Goal: Task Accomplishment & Management: Use online tool/utility

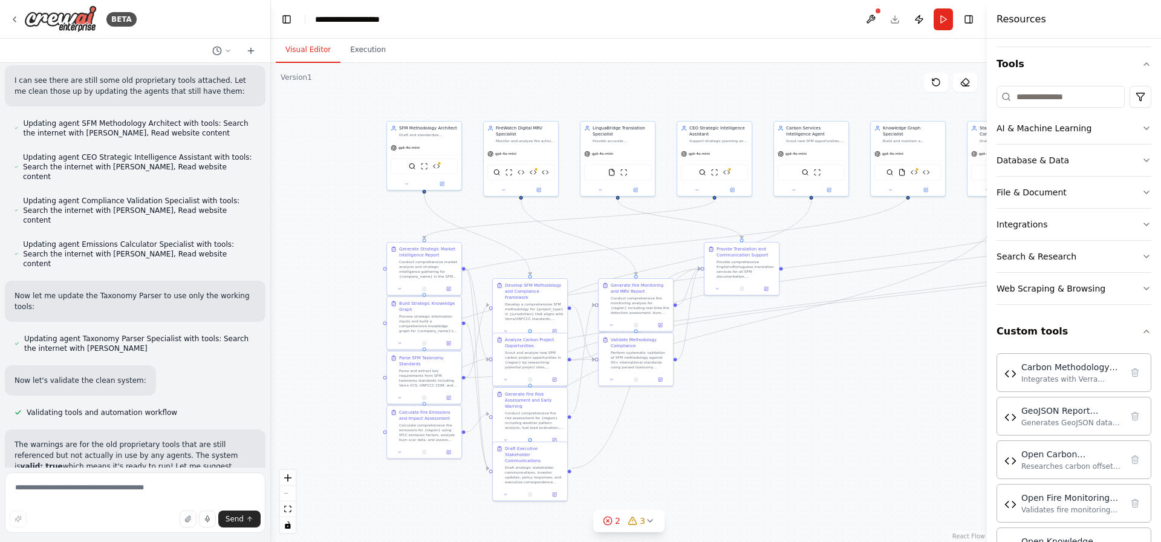
drag, startPoint x: 764, startPoint y: 338, endPoint x: 715, endPoint y: 393, distance: 73.6
click at [721, 407] on div ".deletable-edge-delete-btn { width: 20px; height: 20px; border: 0px solid #ffff…" at bounding box center [629, 302] width 716 height 479
click at [933, 85] on icon at bounding box center [936, 82] width 7 height 7
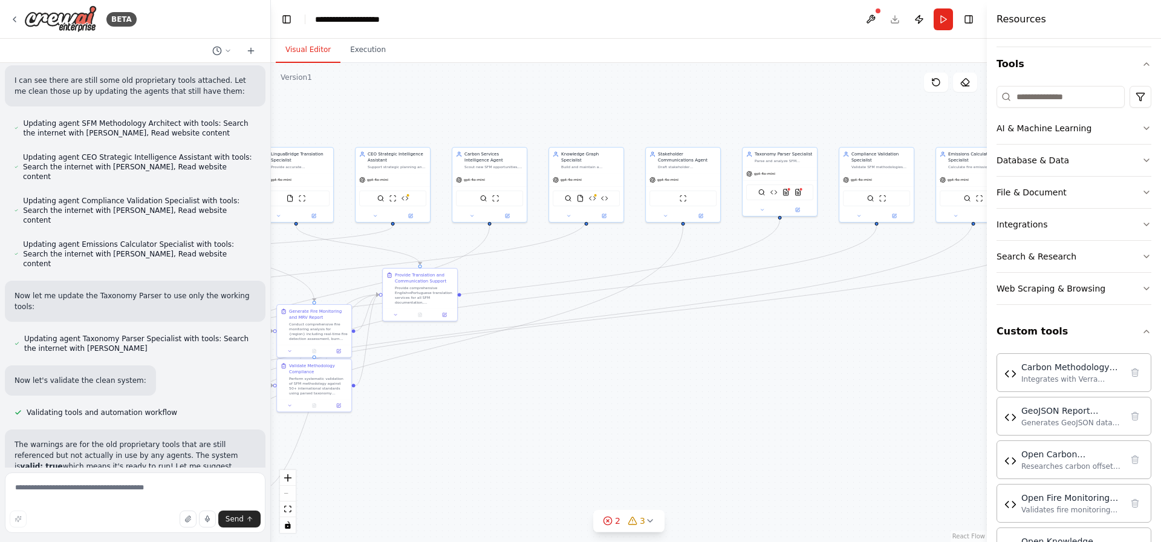
drag, startPoint x: 886, startPoint y: 308, endPoint x: 536, endPoint y: 324, distance: 349.9
click at [536, 324] on div ".deletable-edge-delete-btn { width: 20px; height: 20px; border: 0px solid #ffff…" at bounding box center [629, 302] width 716 height 479
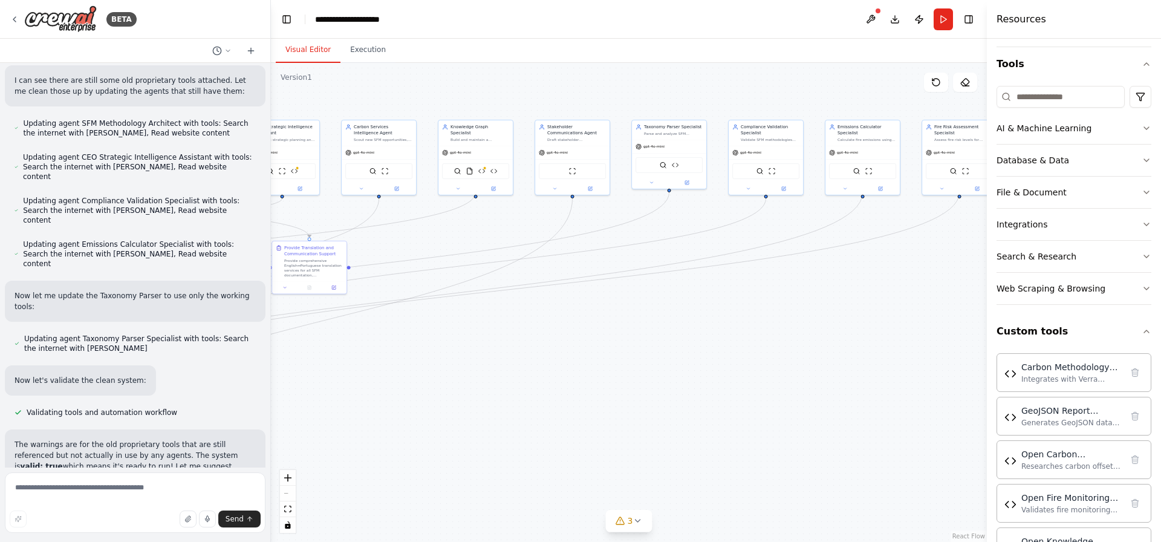
drag, startPoint x: 679, startPoint y: 332, endPoint x: 671, endPoint y: 327, distance: 9.6
click at [671, 327] on div ".deletable-edge-delete-btn { width: 20px; height: 20px; border: 0px solid #ffff…" at bounding box center [629, 302] width 716 height 479
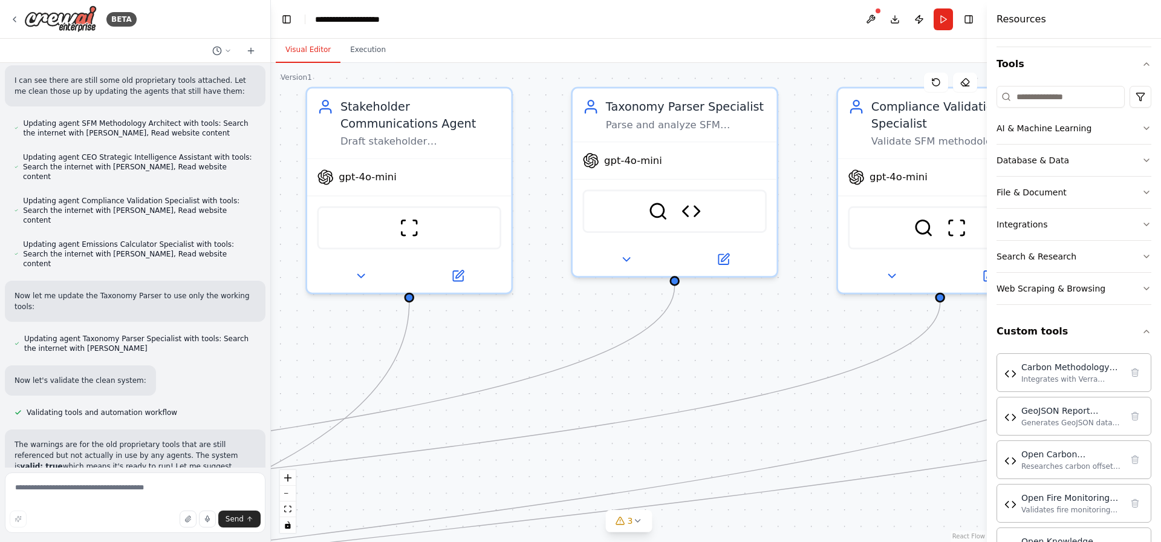
drag, startPoint x: 679, startPoint y: 269, endPoint x: 684, endPoint y: 561, distance: 292.2
click at [684, 541] on html "BETA SFM Methodology Development & Standardization AI Agent: "Methodology Archi…" at bounding box center [580, 271] width 1161 height 542
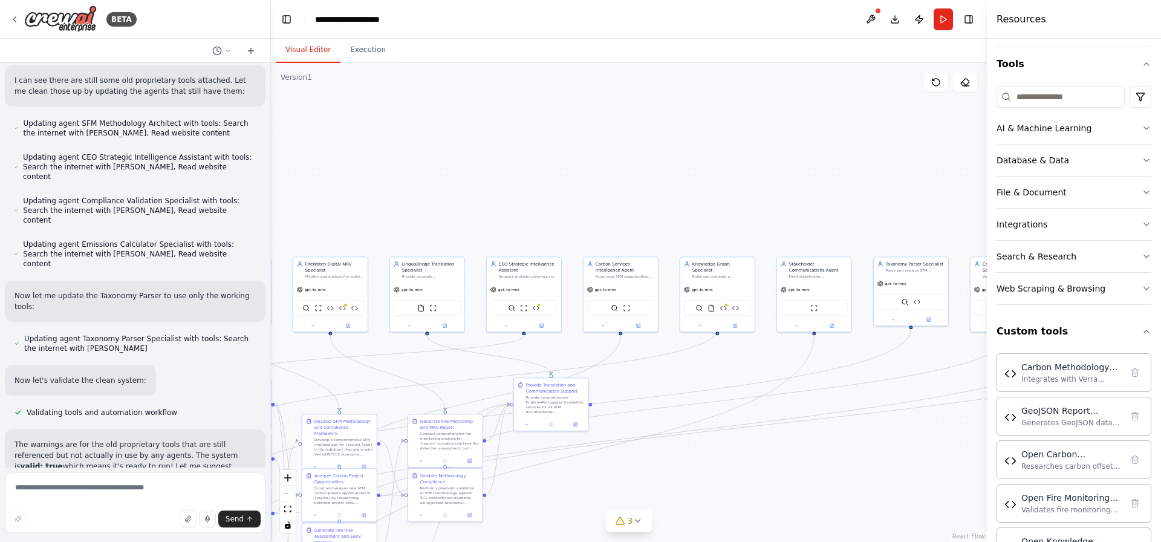
drag, startPoint x: 570, startPoint y: 397, endPoint x: 851, endPoint y: 363, distance: 283.3
click at [848, 364] on div ".deletable-edge-delete-btn { width: 20px; height: 20px; border: 0px solid #ffff…" at bounding box center [629, 302] width 716 height 479
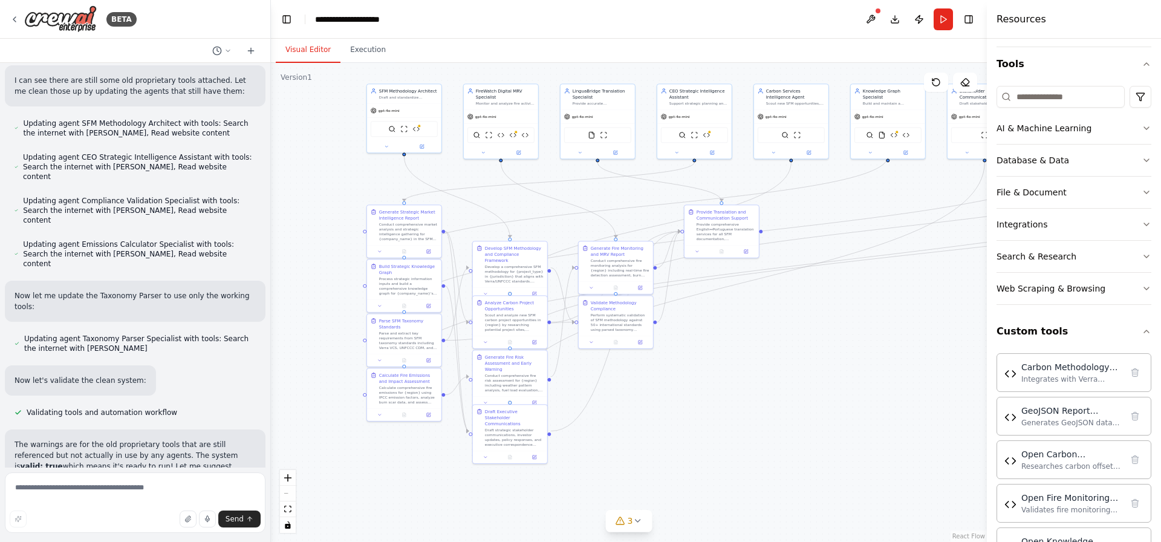
drag, startPoint x: 655, startPoint y: 457, endPoint x: 809, endPoint y: 298, distance: 220.7
click at [809, 298] on div ".deletable-edge-delete-btn { width: 20px; height: 20px; border: 0px solid #ffff…" at bounding box center [629, 302] width 716 height 479
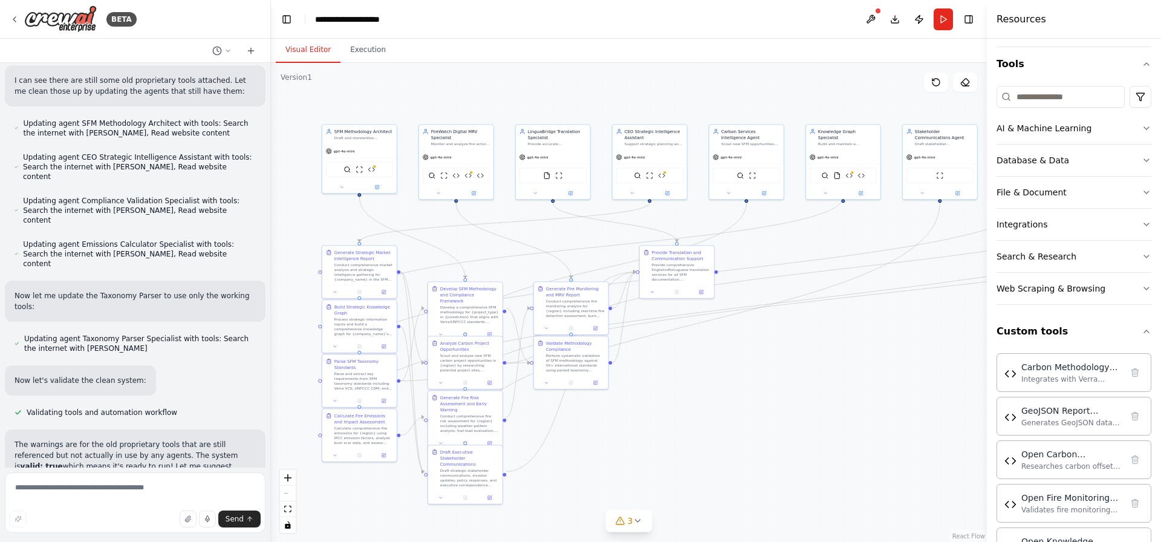
drag, startPoint x: 734, startPoint y: 399, endPoint x: 677, endPoint y: 425, distance: 62.0
click at [677, 425] on div ".deletable-edge-delete-btn { width: 20px; height: 20px; border: 0px solid #ffff…" at bounding box center [629, 302] width 716 height 479
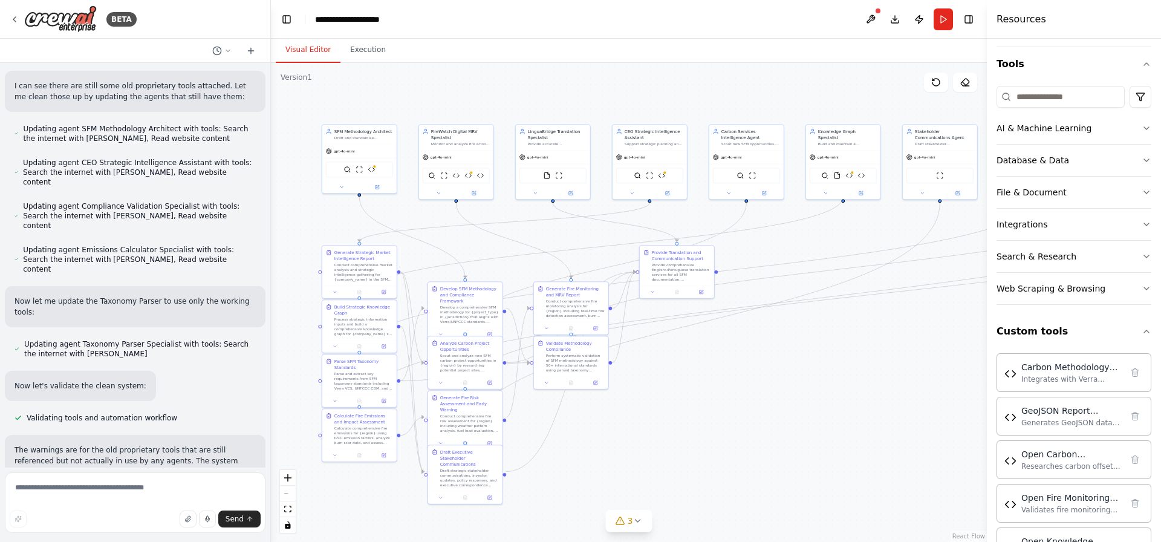
scroll to position [12487, 0]
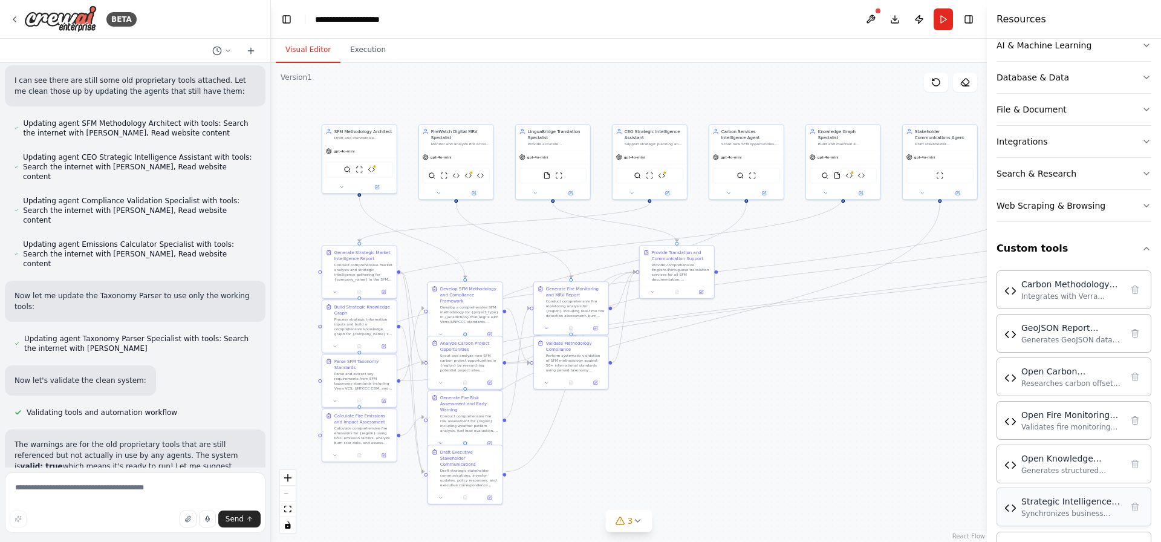
scroll to position [236, 0]
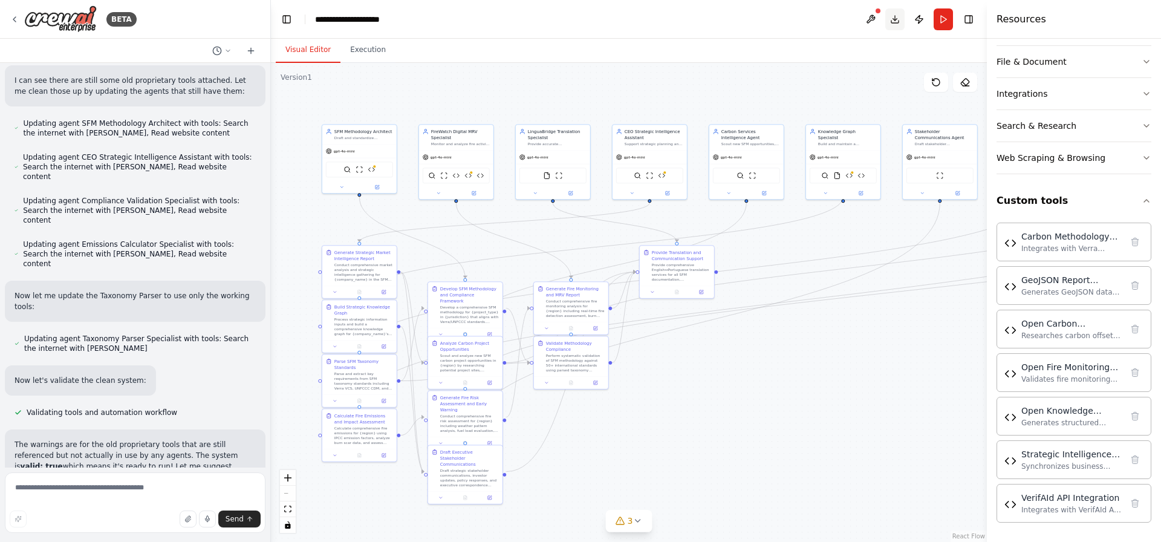
click at [893, 24] on button "Download" at bounding box center [894, 19] width 19 height 22
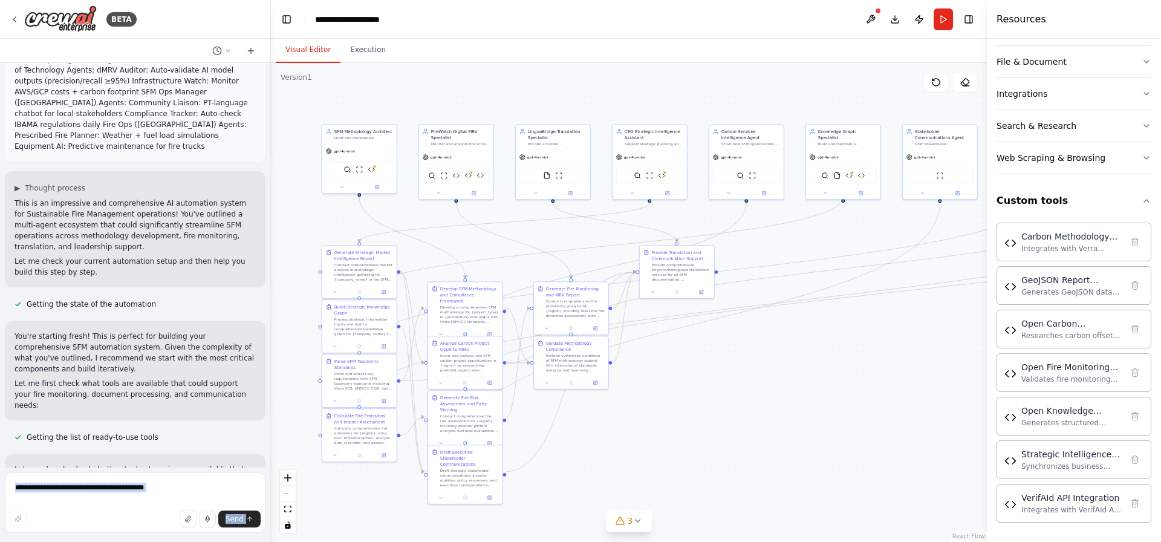
scroll to position [0, 0]
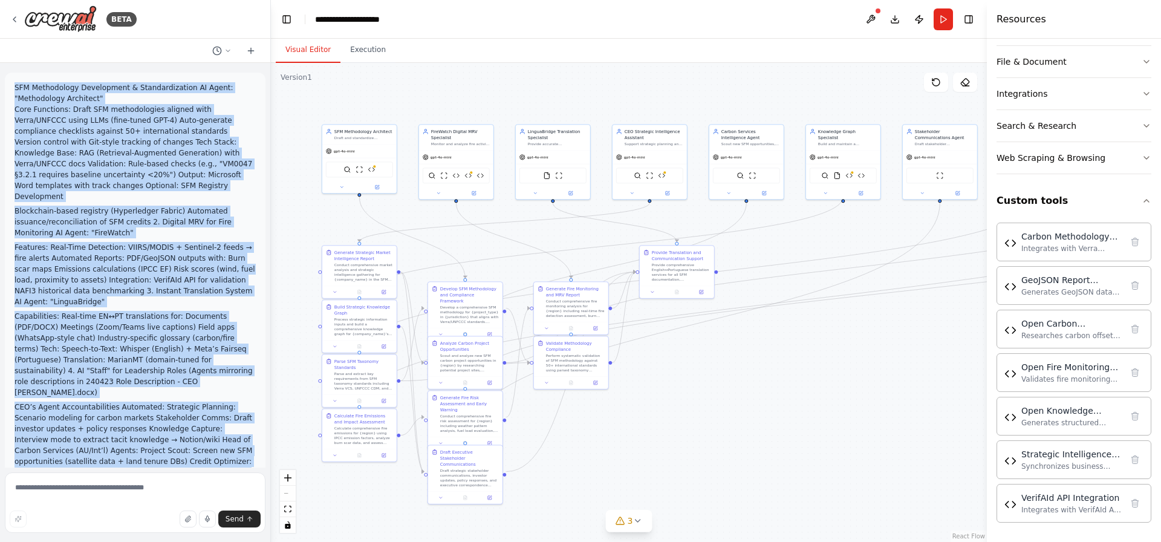
drag, startPoint x: 225, startPoint y: 451, endPoint x: 9, endPoint y: 76, distance: 433.2
click at [9, 76] on div "SFM Methodology Development & Standardization AI Agent: "Methodology Architect"…" at bounding box center [135, 265] width 270 height 405
copy div "LOR Ipsumdolors Ametconsect & Adipiscingelits DO Eiusm: "Temporincid Utlaboree"…"
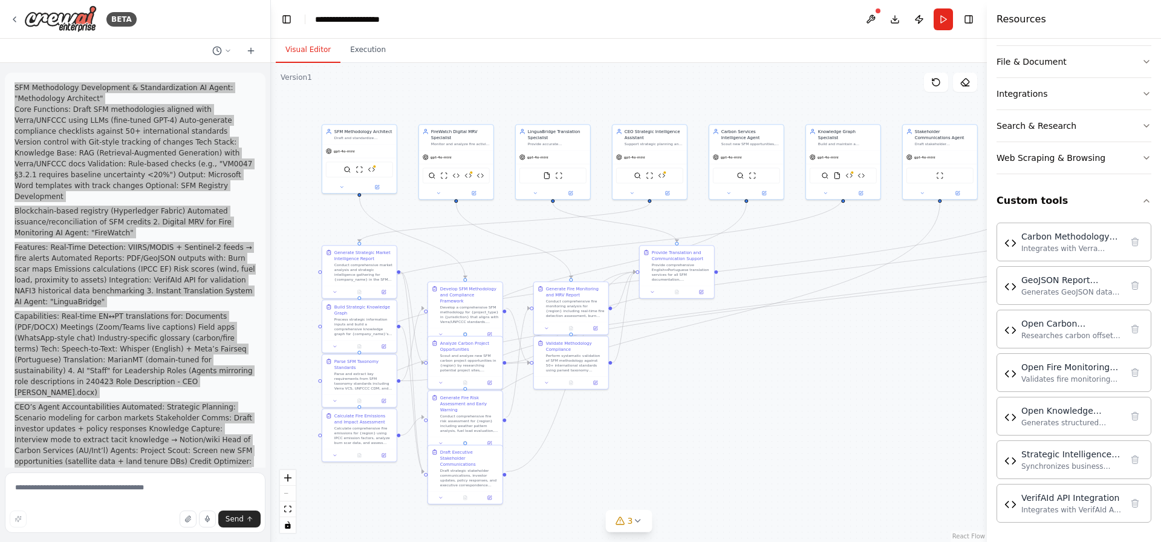
scroll to position [189, 0]
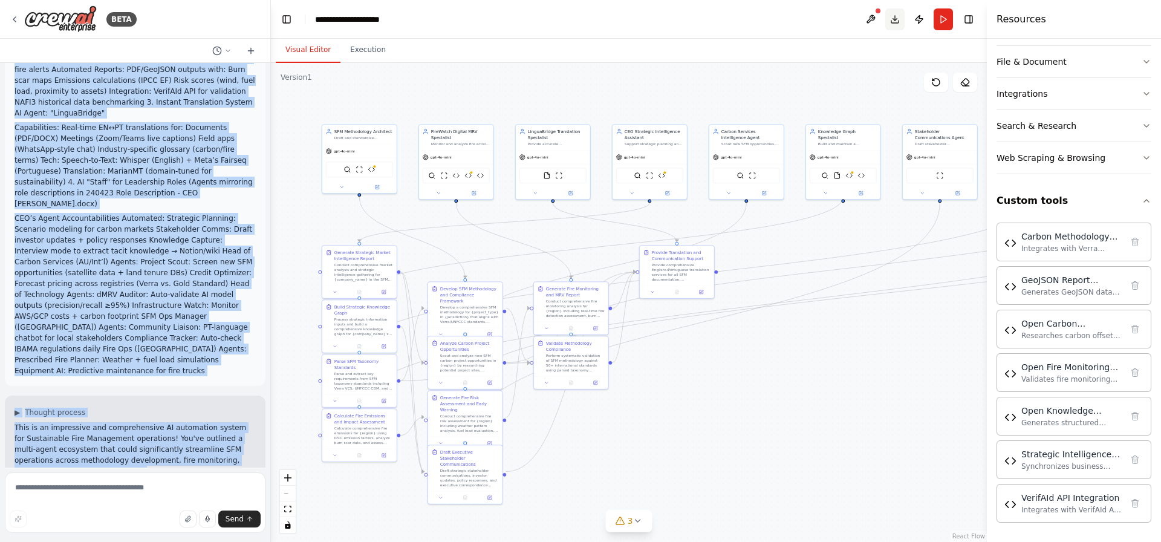
click at [892, 22] on button "Download" at bounding box center [894, 19] width 19 height 22
click at [936, 85] on icon at bounding box center [936, 82] width 10 height 10
click at [138, 312] on p "CEO’s Agent Accountabilities Automated: Strategic Planning: Scenario modeling f…" at bounding box center [135, 294] width 241 height 163
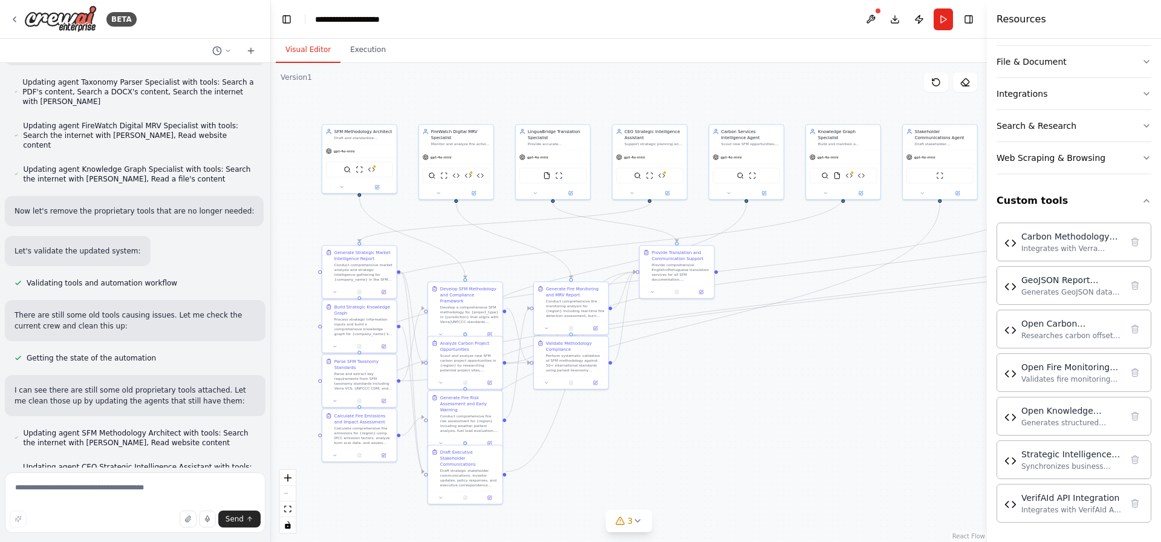
scroll to position [12168, 0]
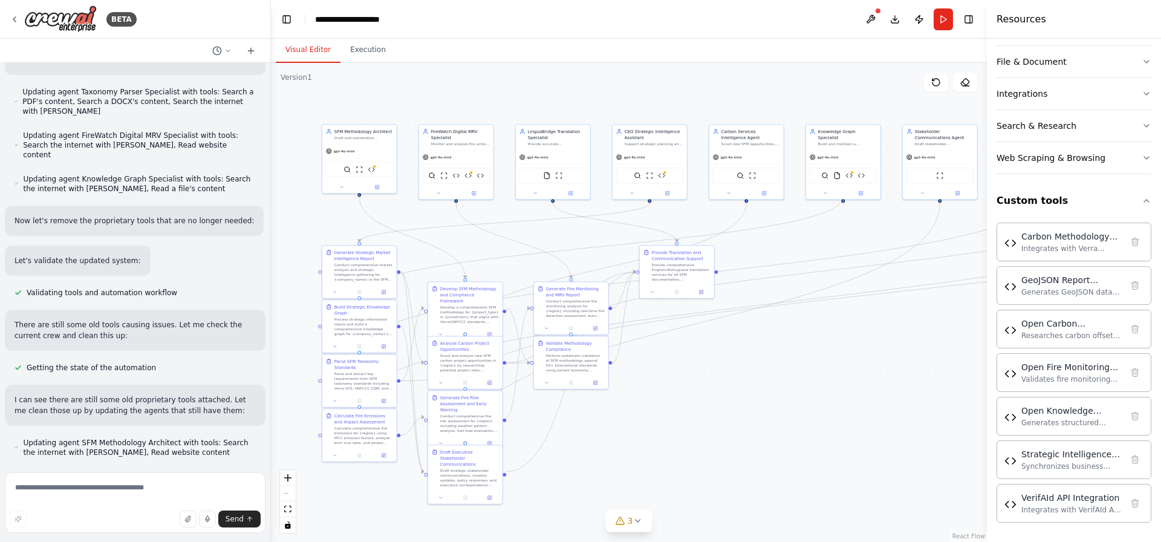
drag, startPoint x: 11, startPoint y: 223, endPoint x: 15, endPoint y: 228, distance: 6.9
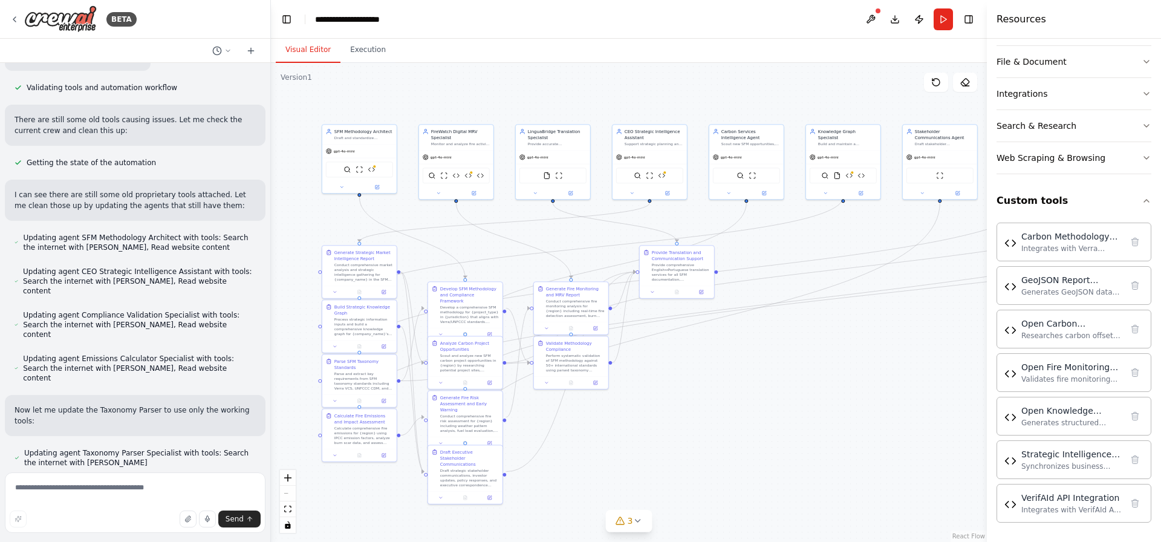
scroll to position [12487, 0]
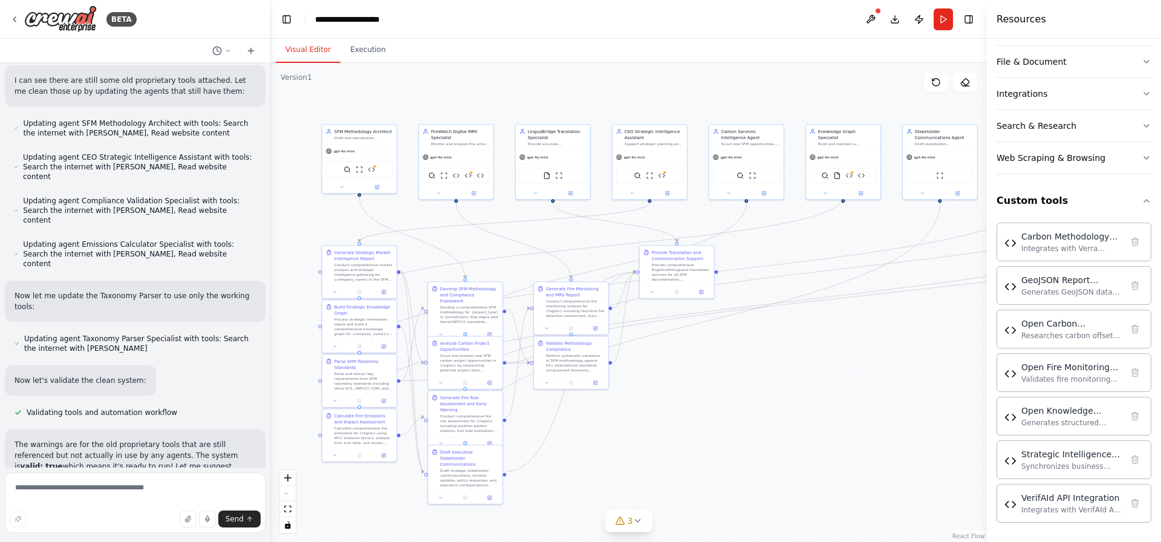
drag, startPoint x: 9, startPoint y: 205, endPoint x: 206, endPoint y: 447, distance: 312.1
copy div "🎉 Lore-Ipsumd Sitametcons Adipiscingelit Seddoeiu! ✅ Temporincid UTLa Etdolorem…"
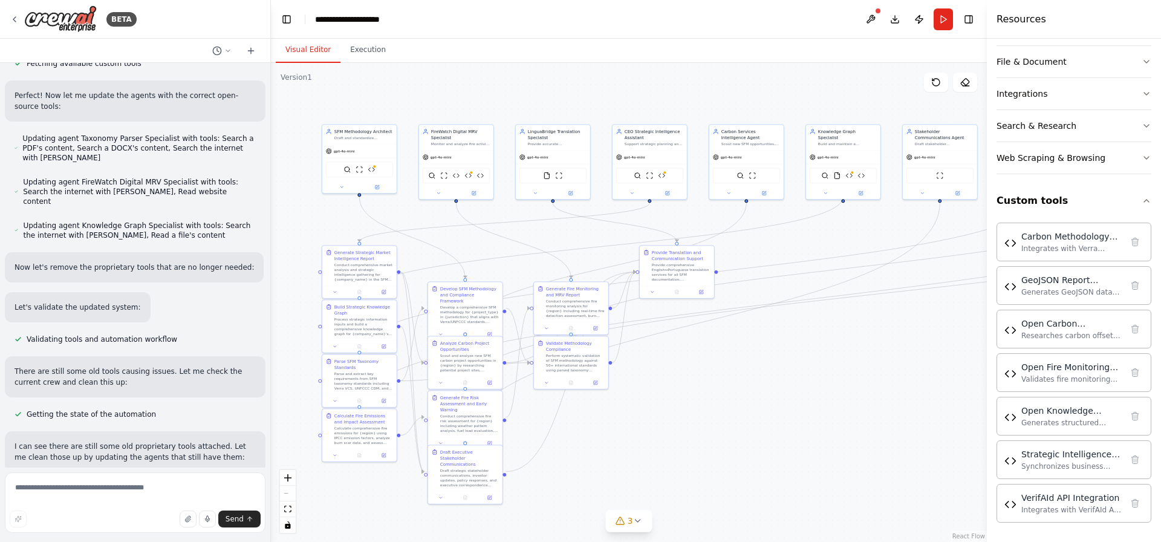
scroll to position [12119, 0]
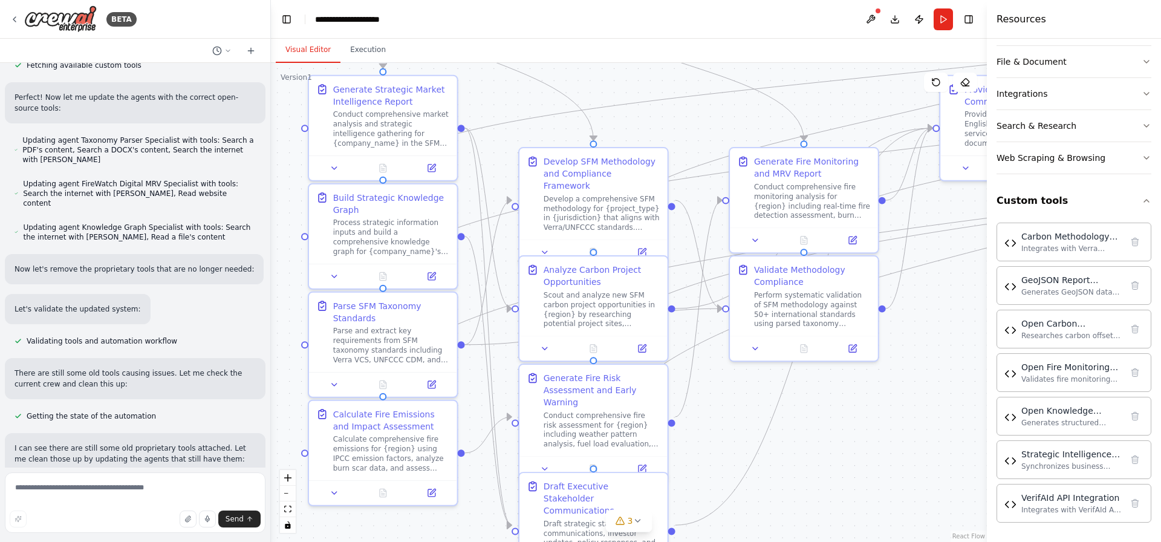
drag, startPoint x: 617, startPoint y: 232, endPoint x: 616, endPoint y: 91, distance: 141.5
click at [616, 91] on div ".deletable-edge-delete-btn { width: 20px; height: 20px; border: 0px solid #ffff…" at bounding box center [629, 302] width 716 height 479
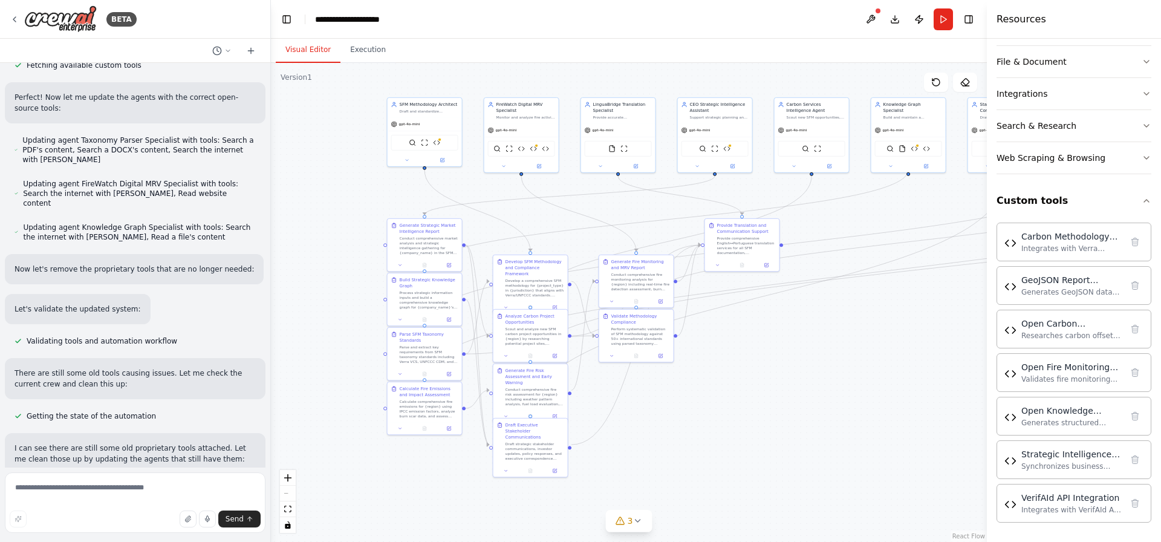
drag, startPoint x: 793, startPoint y: 374, endPoint x: 748, endPoint y: 467, distance: 103.3
click at [748, 467] on div ".deletable-edge-delete-btn { width: 20px; height: 20px; border: 0px solid #ffff…" at bounding box center [629, 302] width 716 height 479
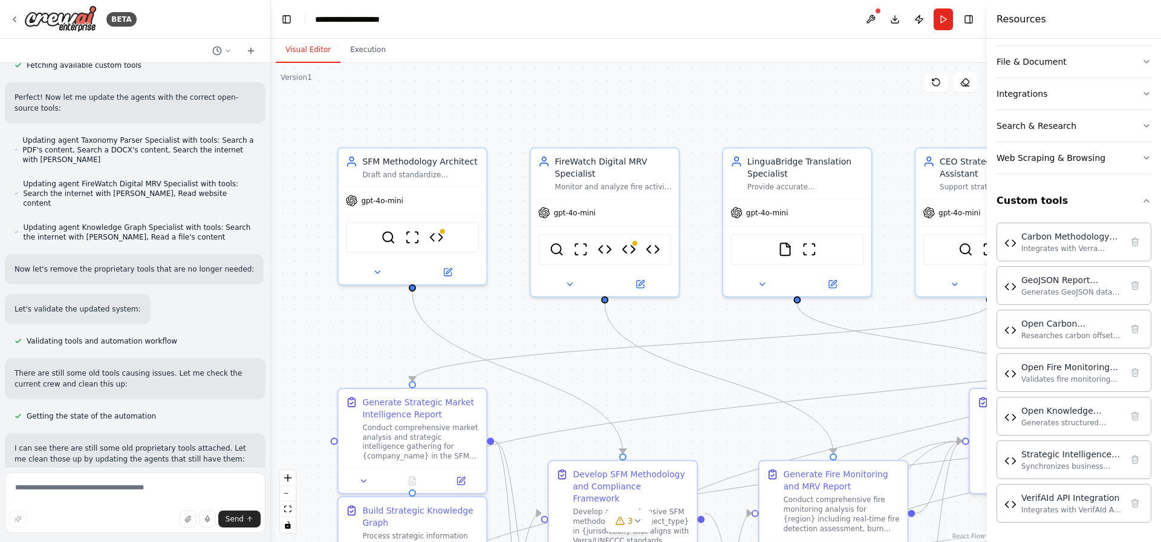
drag, startPoint x: 507, startPoint y: 322, endPoint x: 538, endPoint y: 334, distance: 32.3
click at [538, 334] on div ".deletable-edge-delete-btn { width: 20px; height: 20px; border: 0px solid #ffff…" at bounding box center [629, 302] width 716 height 479
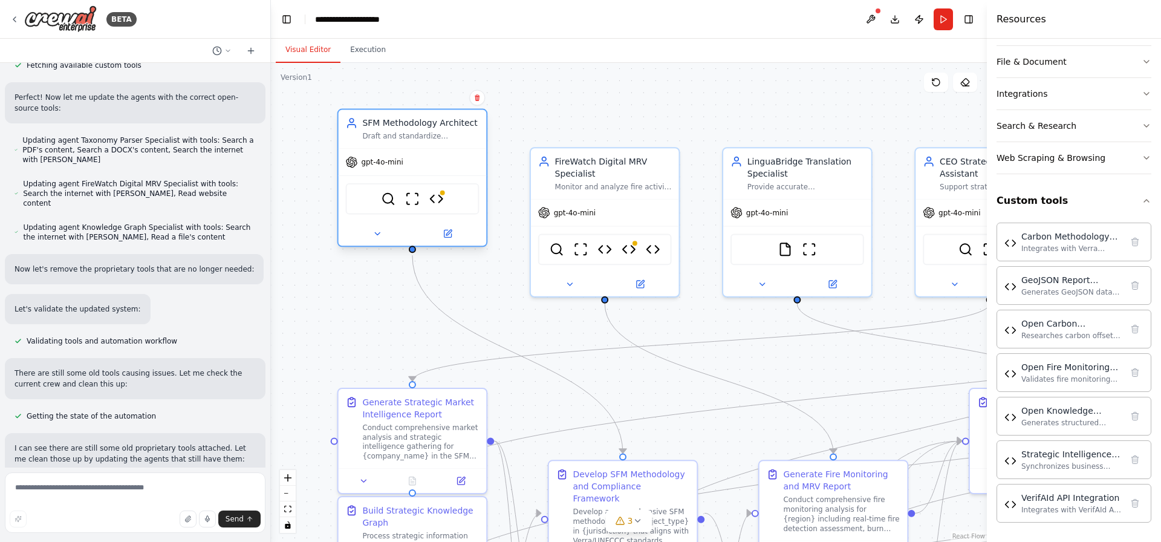
drag, startPoint x: 398, startPoint y: 167, endPoint x: 401, endPoint y: 120, distance: 46.7
click at [401, 120] on div "SFM Methodology Architect Draft and standardize Sustainable Fire Management (SF…" at bounding box center [420, 129] width 117 height 24
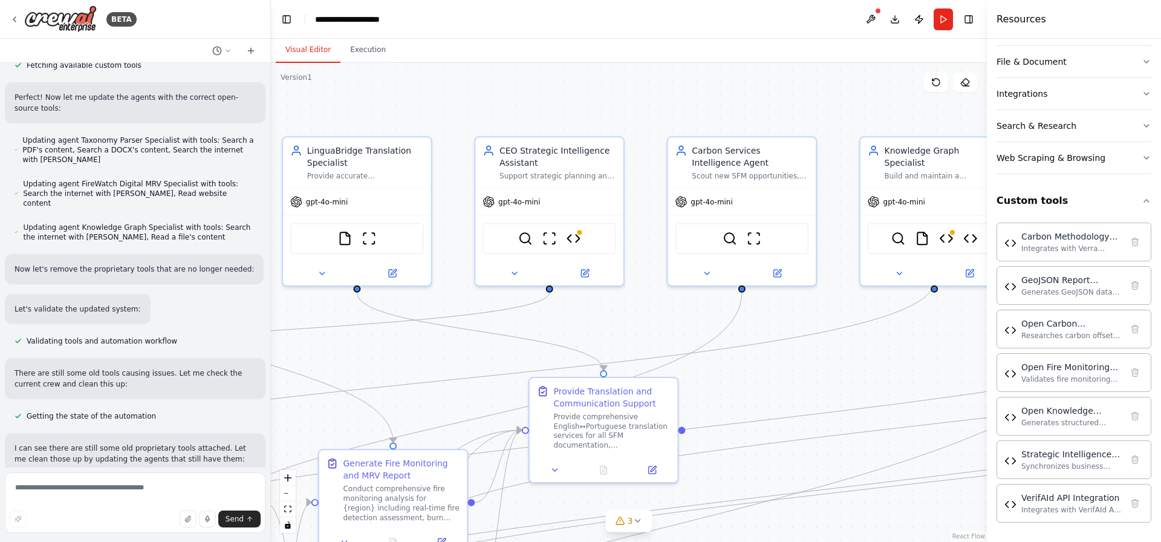
drag, startPoint x: 834, startPoint y: 350, endPoint x: 337, endPoint y: 348, distance: 497.1
click at [335, 348] on div ".deletable-edge-delete-btn { width: 20px; height: 20px; border: 0px solid #ffff…" at bounding box center [629, 302] width 716 height 479
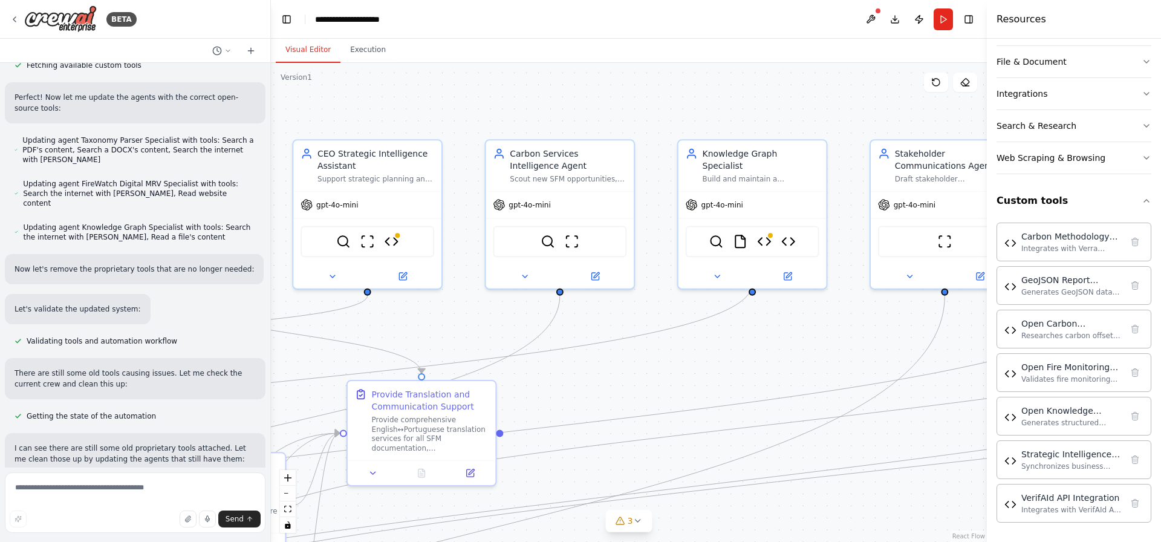
drag, startPoint x: 694, startPoint y: 335, endPoint x: 545, endPoint y: 318, distance: 150.3
click at [547, 319] on div ".deletable-edge-delete-btn { width: 20px; height: 20px; border: 0px solid #ffff…" at bounding box center [629, 302] width 716 height 479
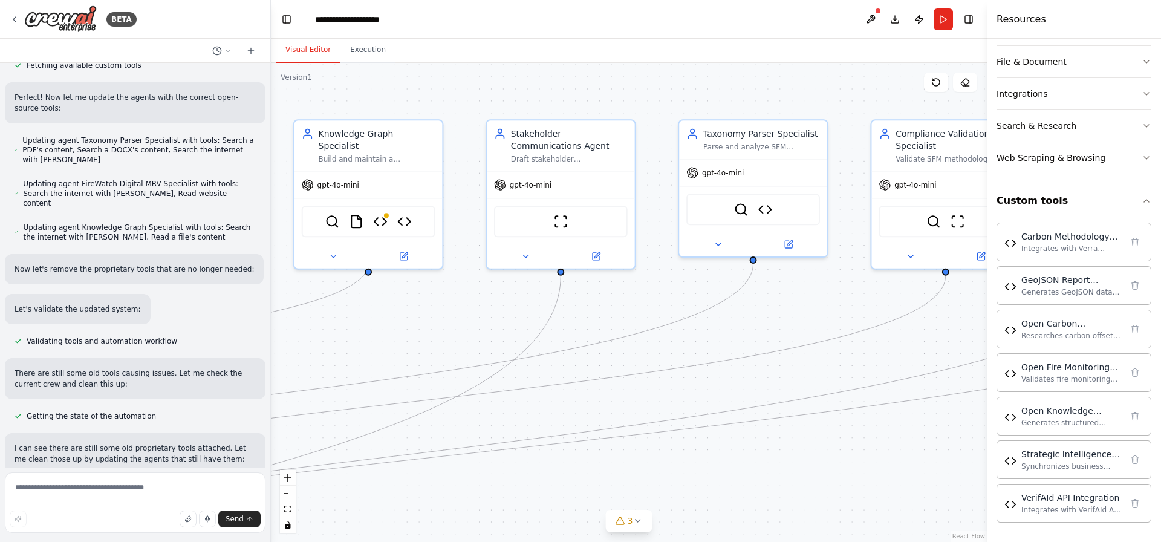
drag, startPoint x: 673, startPoint y: 311, endPoint x: 583, endPoint y: 309, distance: 89.5
click at [585, 309] on div ".deletable-edge-delete-btn { width: 20px; height: 20px; border: 0px solid #ffff…" at bounding box center [629, 302] width 716 height 479
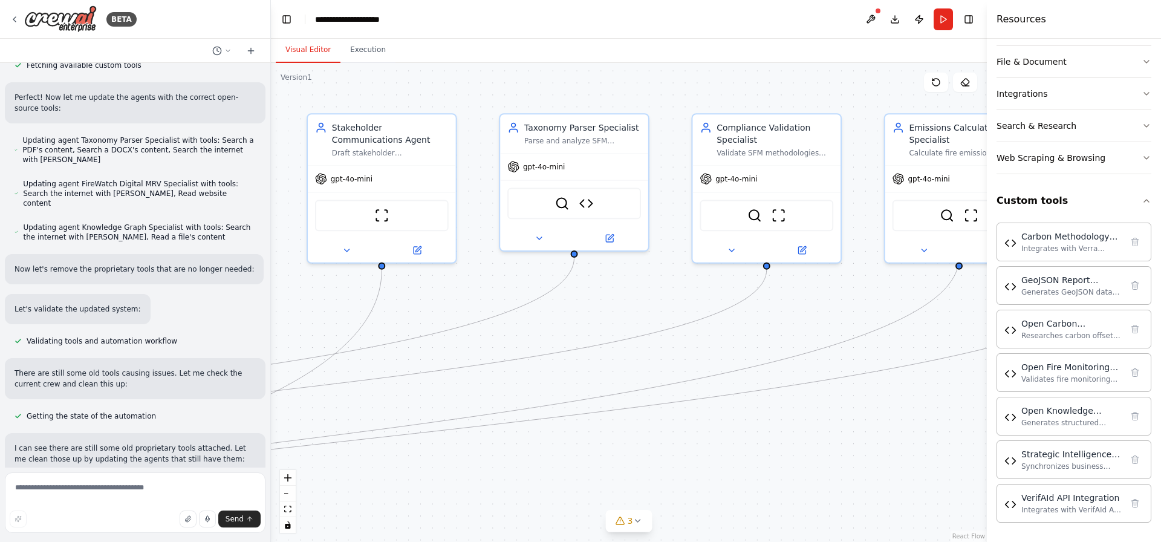
drag, startPoint x: 755, startPoint y: 303, endPoint x: 579, endPoint y: 300, distance: 176.6
click at [594, 298] on div ".deletable-edge-delete-btn { width: 20px; height: 20px; border: 0px solid #ffff…" at bounding box center [629, 302] width 716 height 479
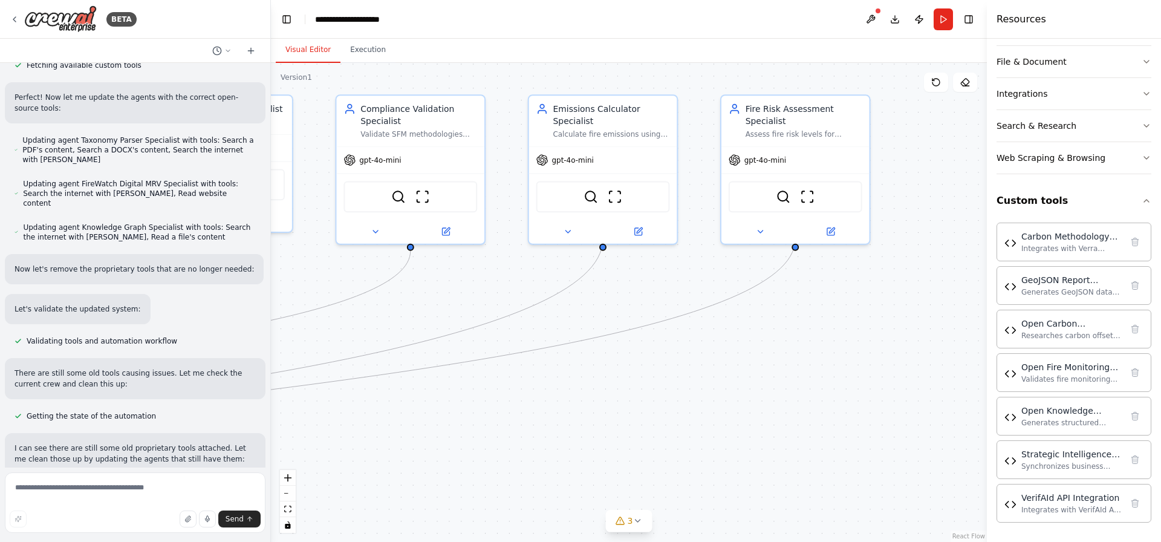
drag, startPoint x: 712, startPoint y: 314, endPoint x: 599, endPoint y: 316, distance: 113.7
click at [599, 316] on div ".deletable-edge-delete-btn { width: 20px; height: 20px; border: 0px solid #ffff…" at bounding box center [629, 302] width 716 height 479
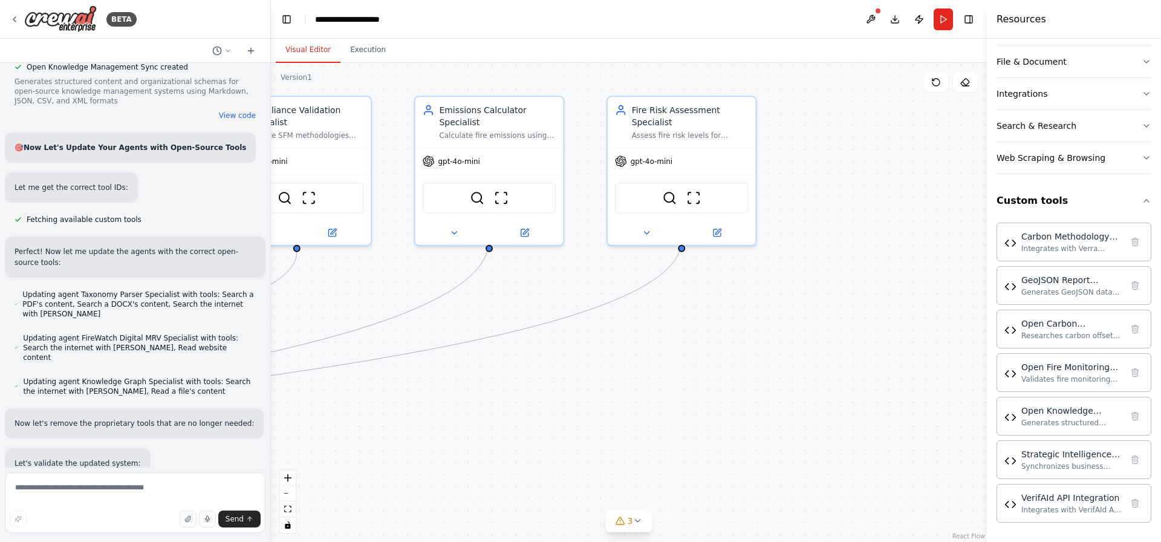
scroll to position [12487, 0]
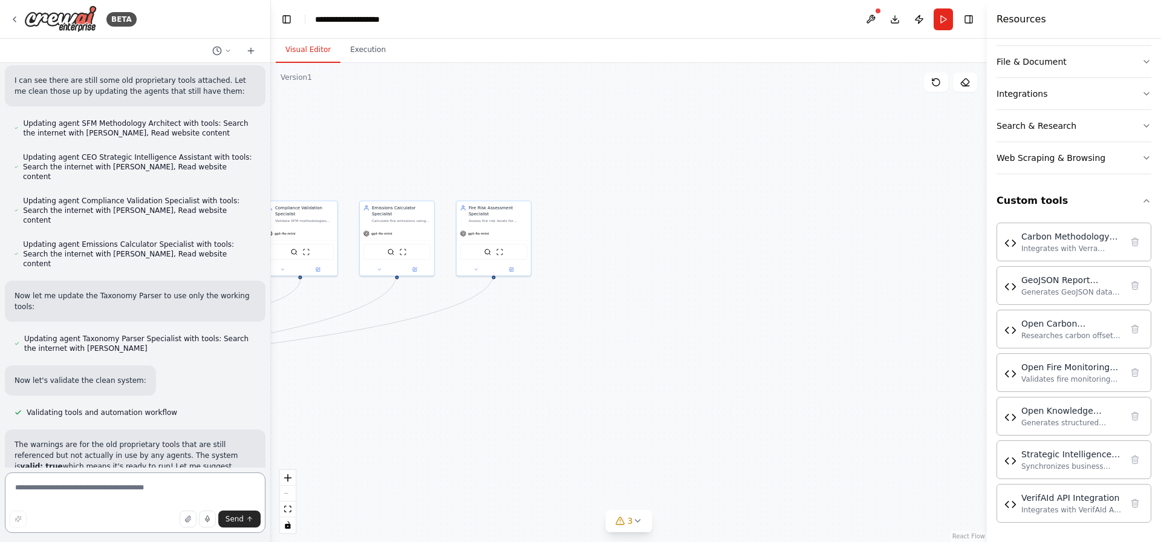
click at [84, 489] on textarea at bounding box center [135, 502] width 261 height 60
click at [221, 54] on icon at bounding box center [217, 51] width 10 height 10
click at [552, 143] on div ".deletable-edge-delete-btn { width: 20px; height: 20px; border: 0px solid #ffff…" at bounding box center [629, 302] width 716 height 479
click at [874, 25] on button at bounding box center [870, 19] width 19 height 22
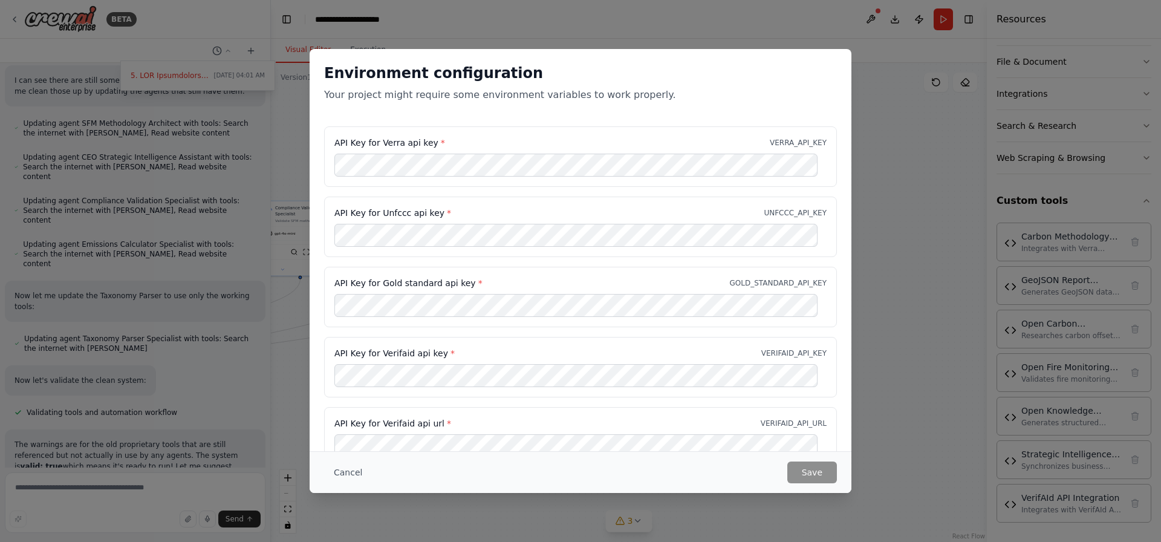
click at [934, 314] on div "Environment configuration Your project might require some environment variables…" at bounding box center [580, 271] width 1161 height 542
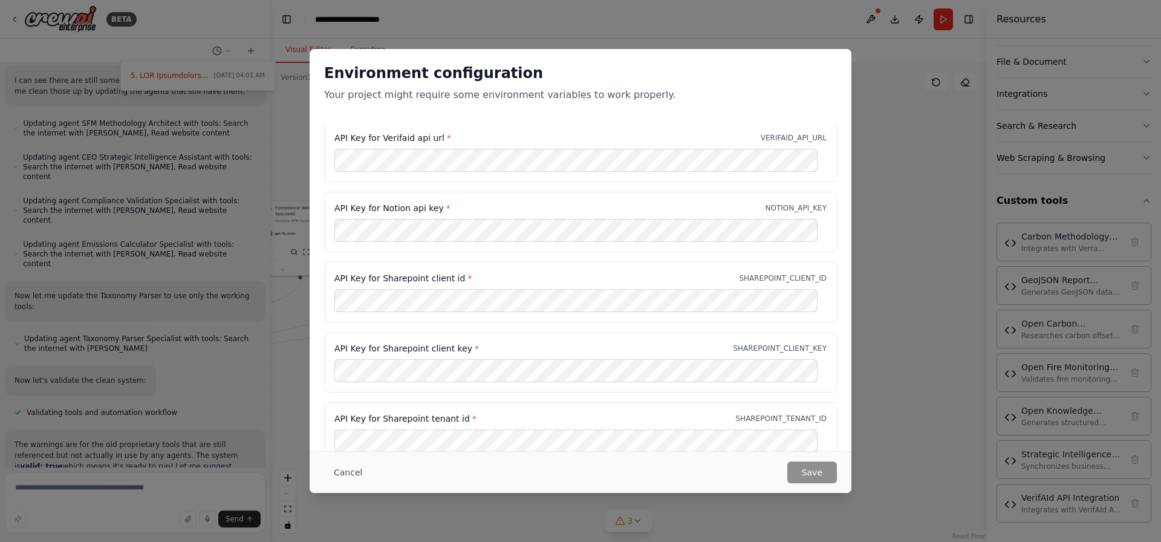
scroll to position [311, 0]
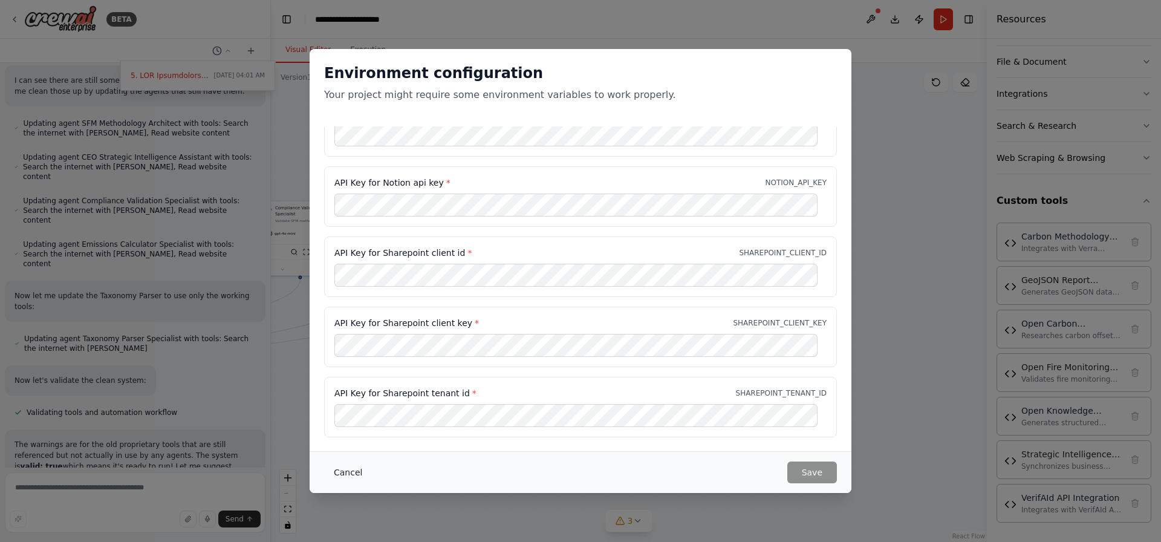
click at [356, 476] on button "Cancel" at bounding box center [348, 472] width 48 height 22
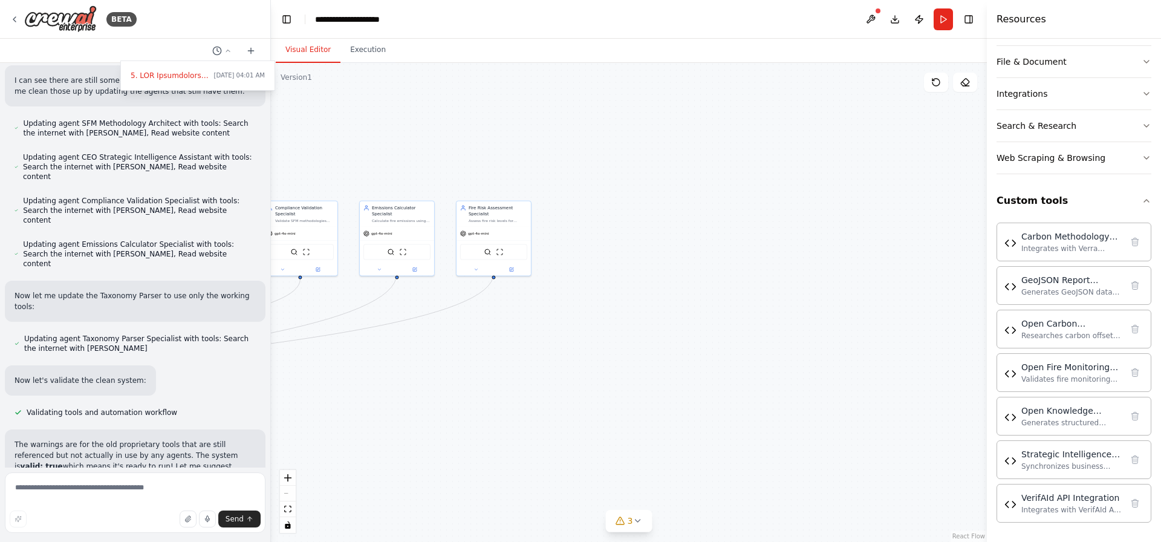
click at [70, 493] on div at bounding box center [135, 271] width 271 height 542
click at [80, 480] on textarea at bounding box center [135, 502] width 261 height 60
type textarea "**********"
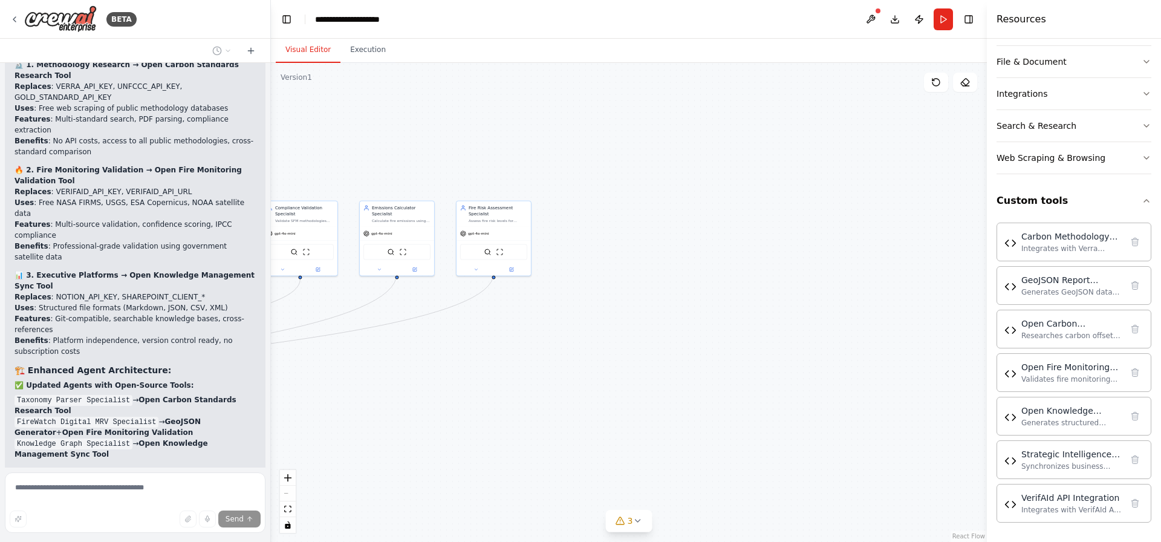
scroll to position [12980, 0]
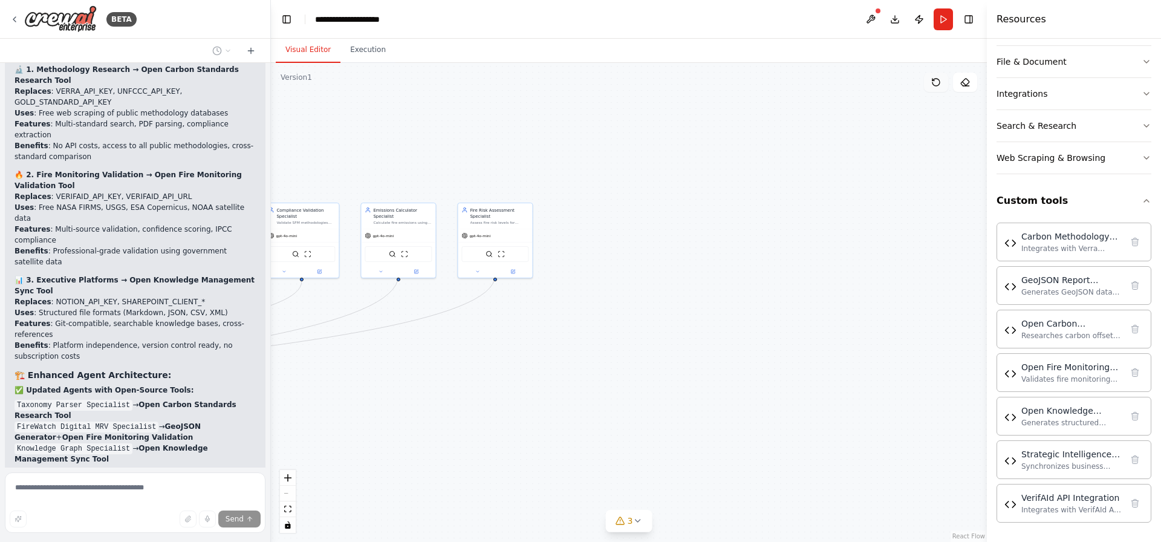
click at [937, 86] on icon at bounding box center [936, 82] width 10 height 10
click at [962, 85] on icon at bounding box center [965, 82] width 8 height 7
click at [940, 85] on icon at bounding box center [936, 82] width 10 height 10
click at [366, 53] on button "Execution" at bounding box center [367, 49] width 55 height 25
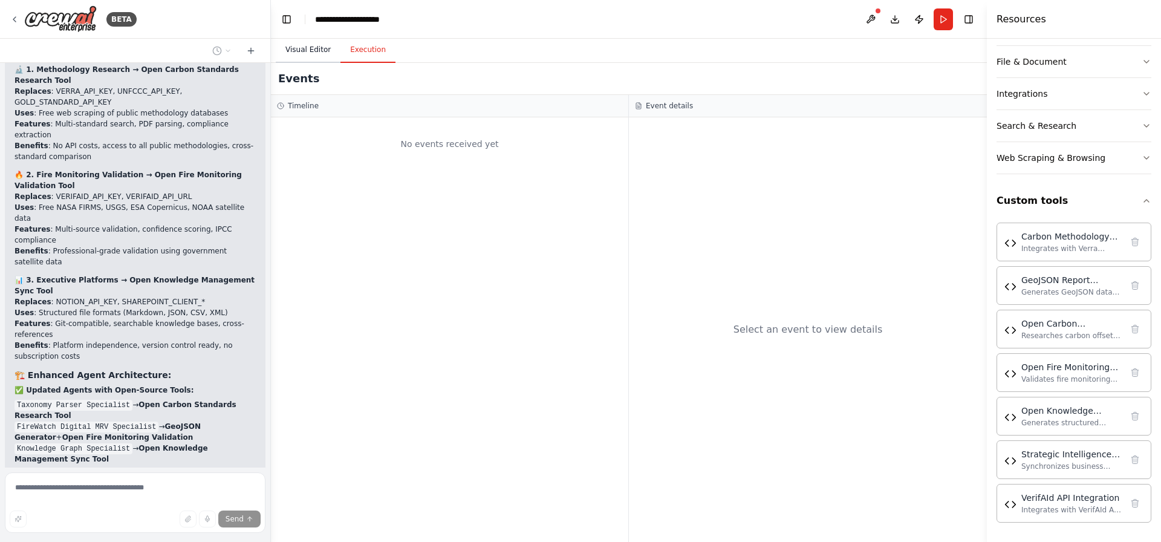
click at [308, 57] on button "Visual Editor" at bounding box center [308, 49] width 65 height 25
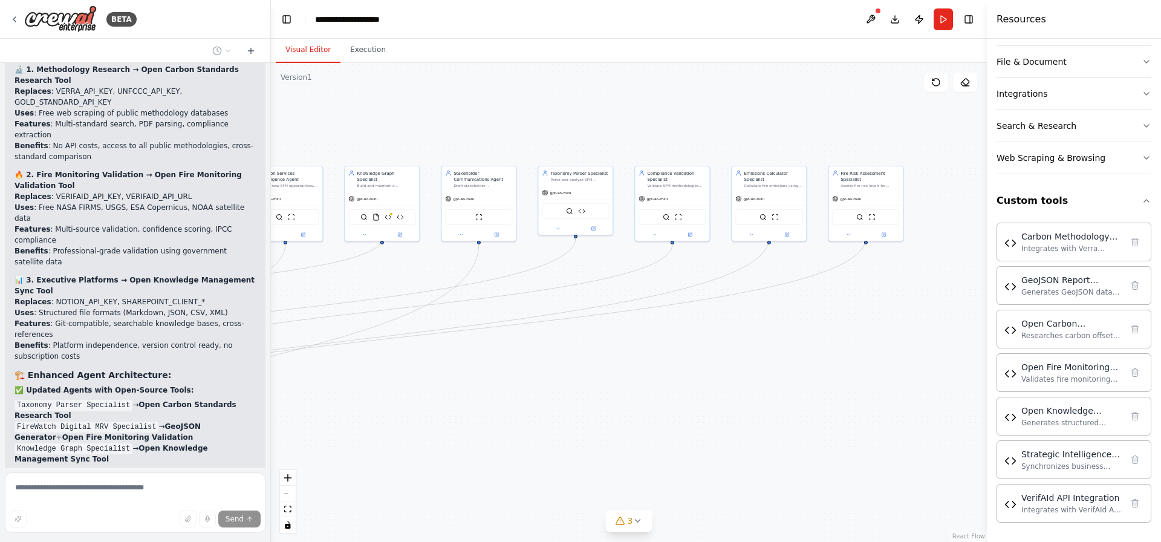
drag, startPoint x: 363, startPoint y: 414, endPoint x: 813, endPoint y: 354, distance: 453.8
click at [817, 357] on div ".deletable-edge-delete-btn { width: 20px; height: 20px; border: 0px solid #ffff…" at bounding box center [629, 302] width 716 height 479
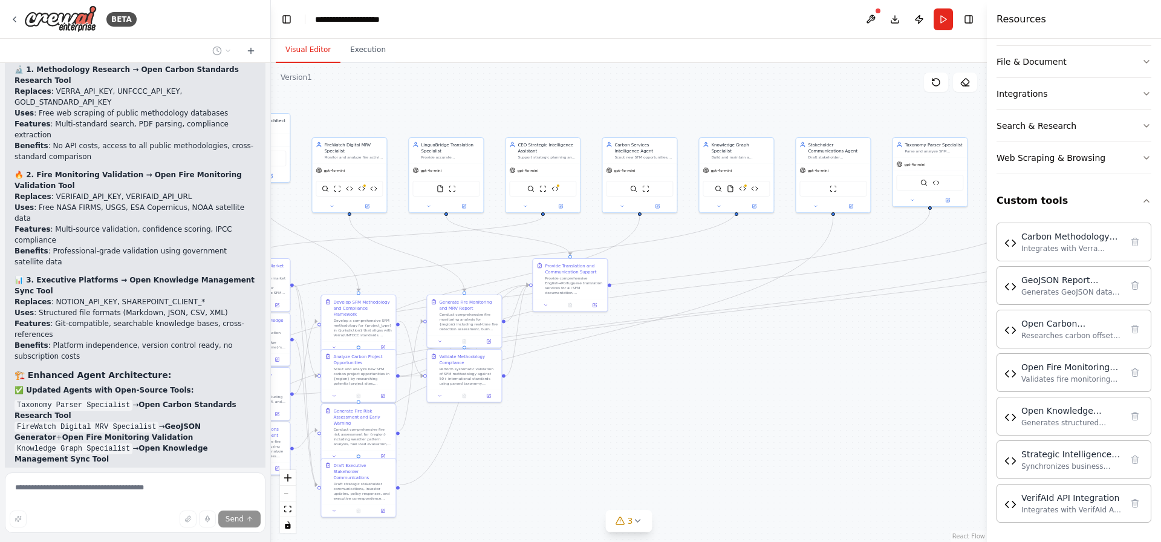
drag, startPoint x: 672, startPoint y: 371, endPoint x: 725, endPoint y: 369, distance: 53.3
click at [804, 363] on div ".deletable-edge-delete-btn { width: 20px; height: 20px; border: 0px solid #ffff…" at bounding box center [629, 302] width 716 height 479
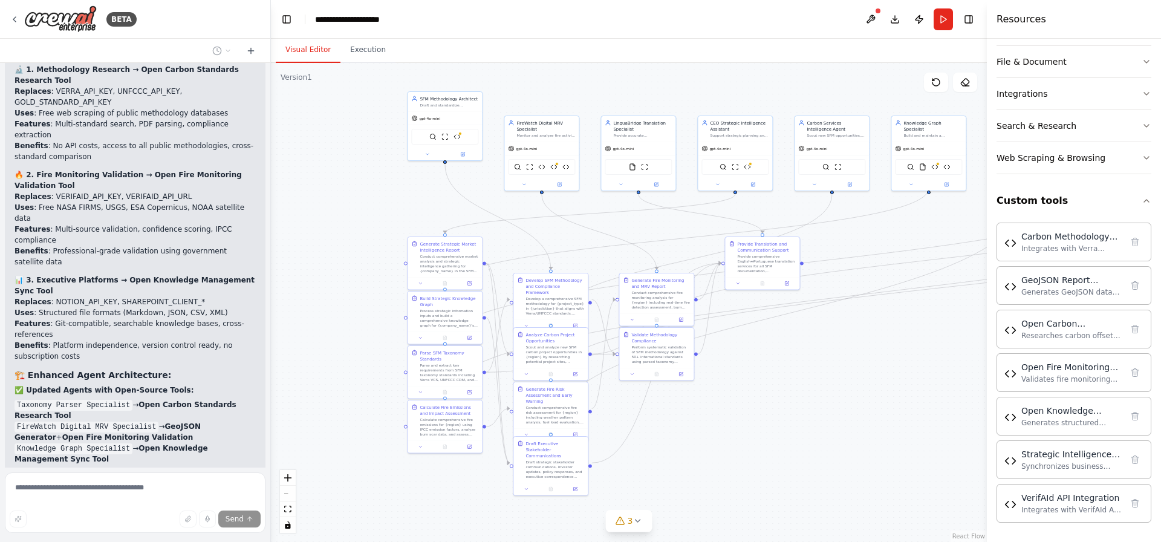
drag, startPoint x: 746, startPoint y: 385, endPoint x: 853, endPoint y: 365, distance: 108.9
click at [857, 365] on div ".deletable-edge-delete-btn { width: 20px; height: 20px; border: 0px solid #ffff…" at bounding box center [629, 302] width 716 height 479
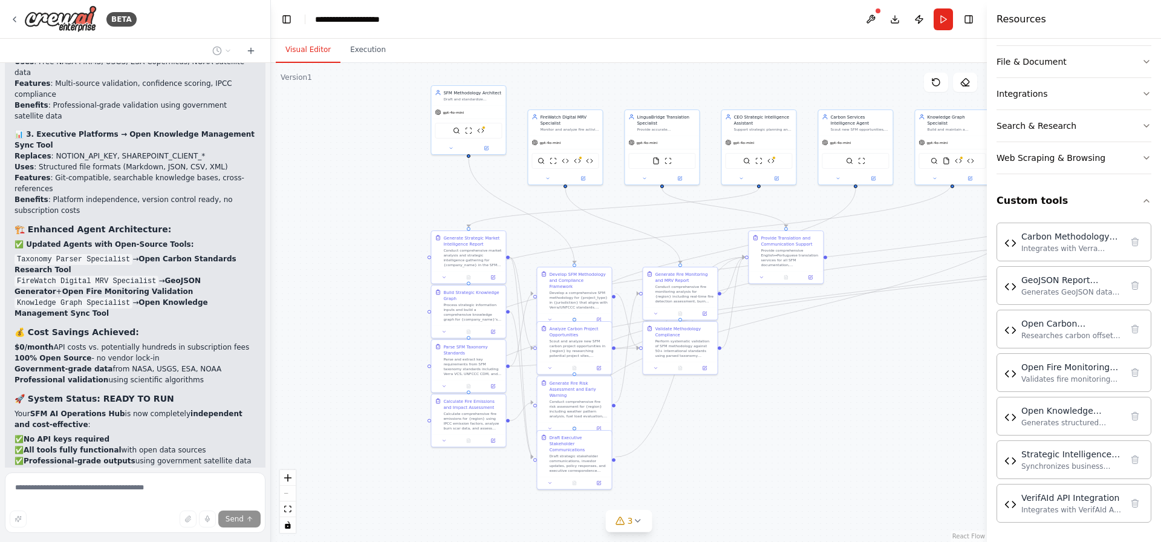
scroll to position [13126, 0]
drag, startPoint x: 15, startPoint y: 231, endPoint x: 166, endPoint y: 209, distance: 152.2
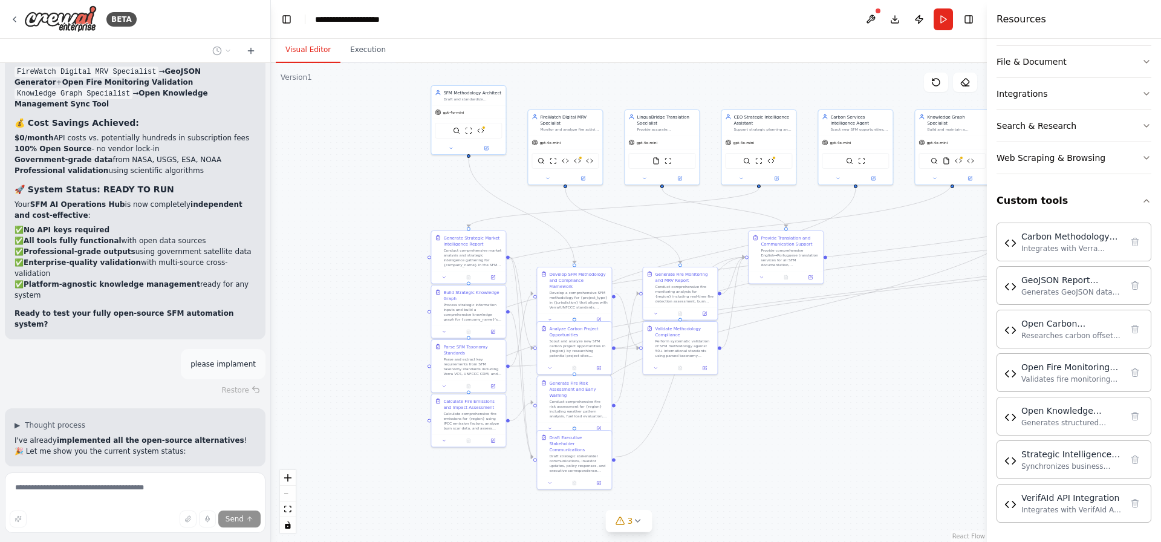
scroll to position [13338, 0]
drag, startPoint x: 10, startPoint y: 184, endPoint x: 244, endPoint y: 291, distance: 257.4
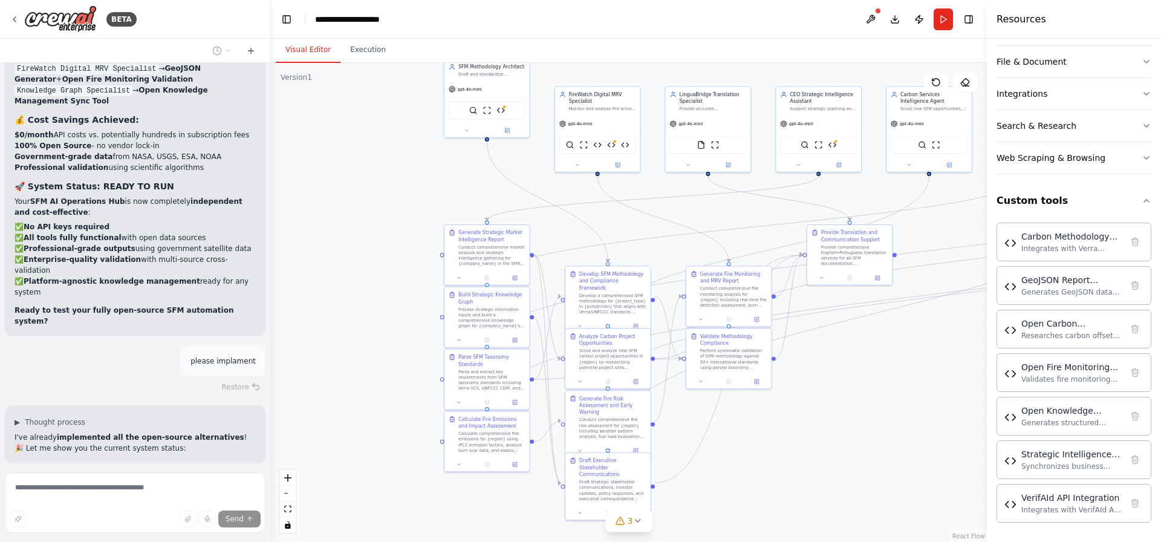
copy div "I have some suggestions to help you move forward with your automation."
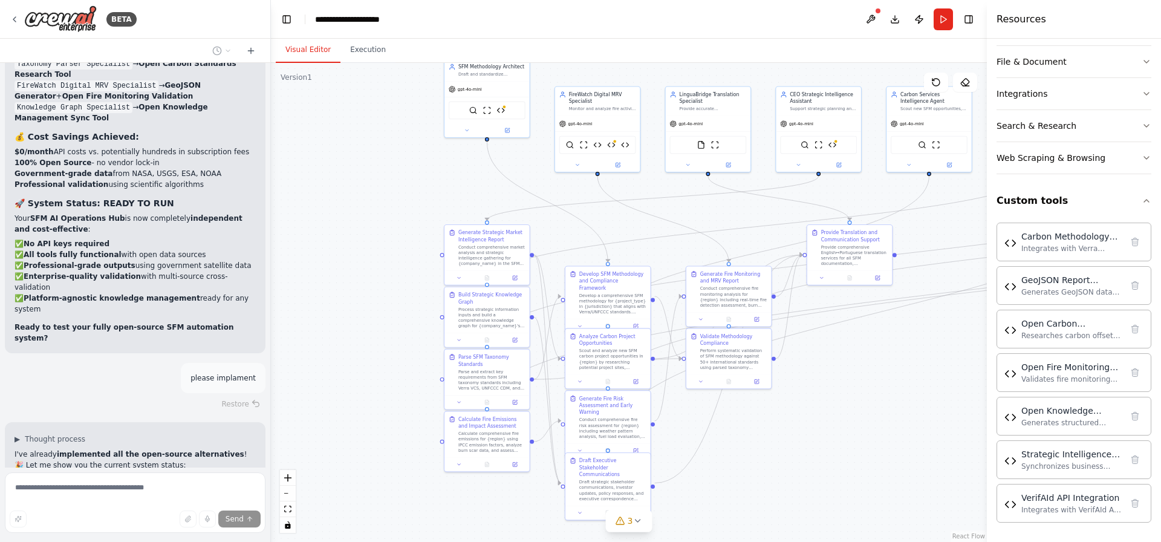
scroll to position [13319, 0]
click at [932, 84] on icon at bounding box center [936, 82] width 10 height 10
click at [935, 81] on icon at bounding box center [936, 82] width 10 height 10
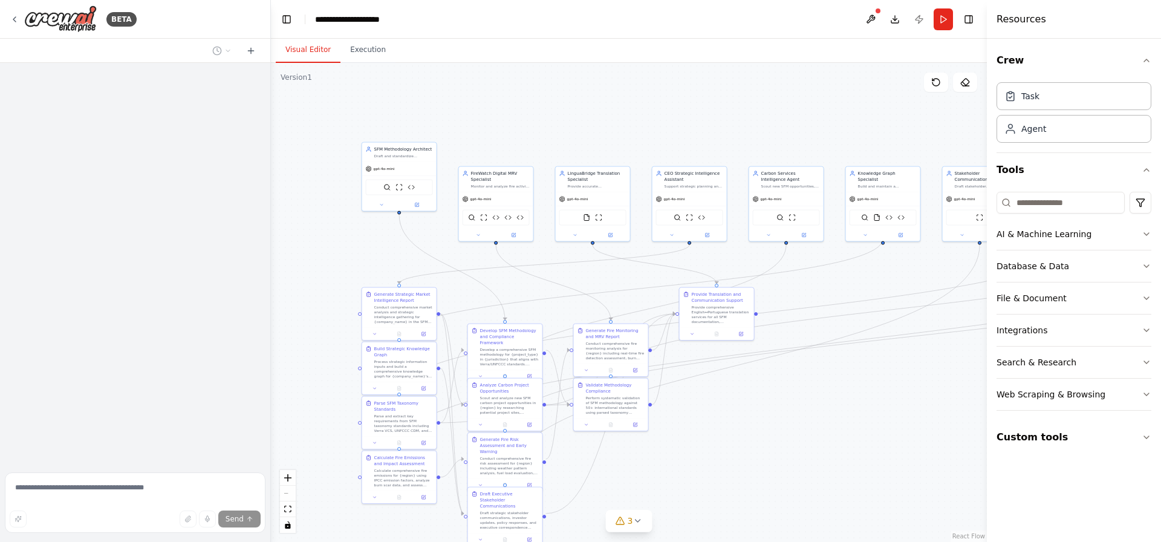
drag, startPoint x: 749, startPoint y: 218, endPoint x: 630, endPoint y: 125, distance: 152.1
click at [627, 120] on div ".deletable-edge-delete-btn { width: 20px; height: 20px; border: 0px solid #ffff…" at bounding box center [629, 302] width 716 height 479
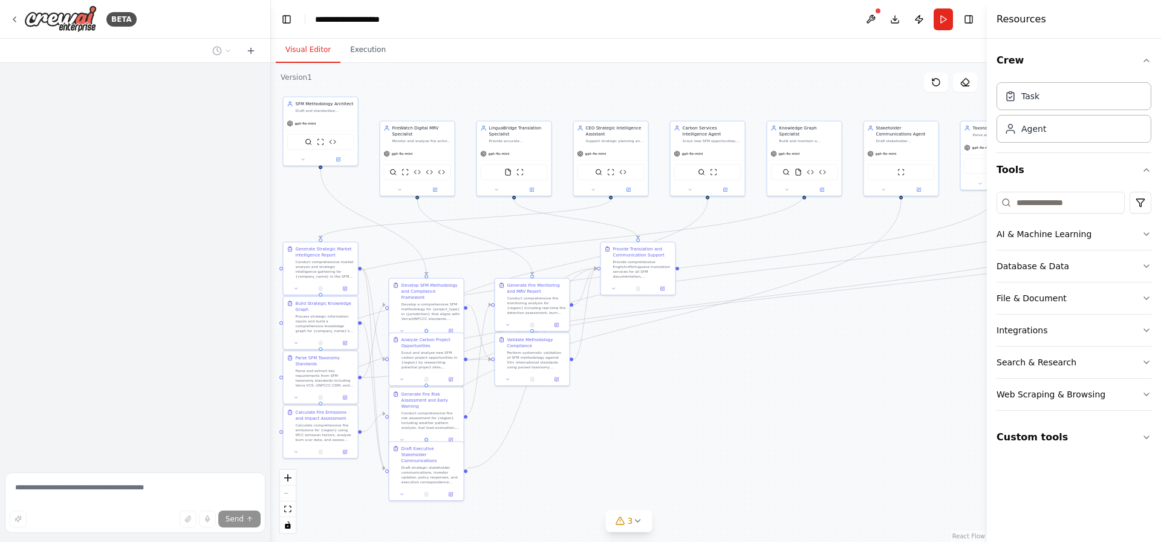
drag, startPoint x: 794, startPoint y: 396, endPoint x: 735, endPoint y: 368, distance: 65.2
click at [735, 368] on div ".deletable-edge-delete-btn { width: 20px; height: 20px; border: 0px solid #ffff…" at bounding box center [629, 302] width 716 height 479
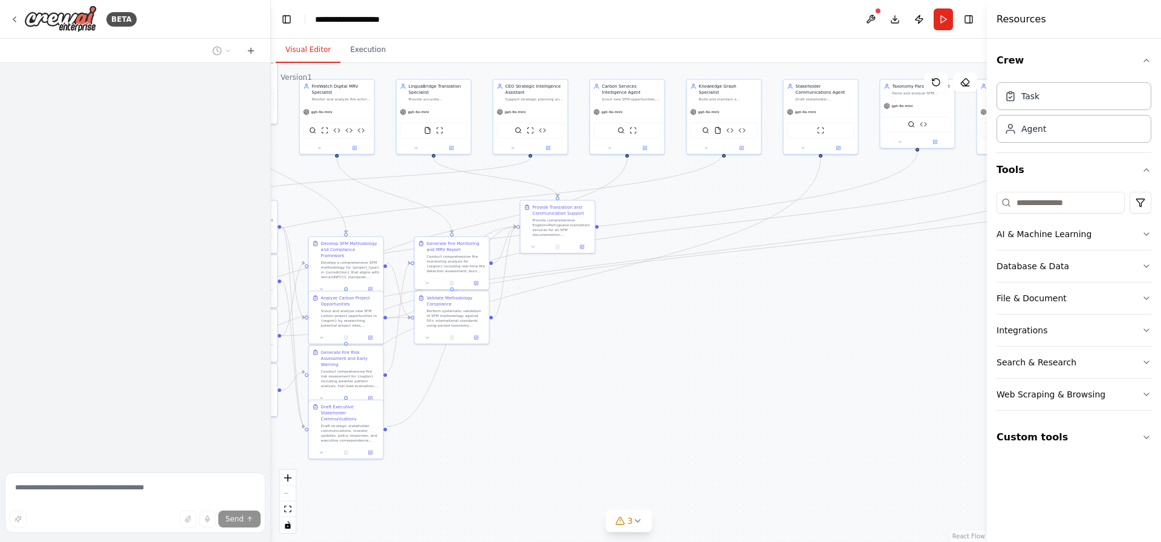
drag, startPoint x: 737, startPoint y: 371, endPoint x: 719, endPoint y: 357, distance: 22.0
click at [716, 356] on div ".deletable-edge-delete-btn { width: 20px; height: 20px; border: 0px solid #ffff…" at bounding box center [629, 302] width 716 height 479
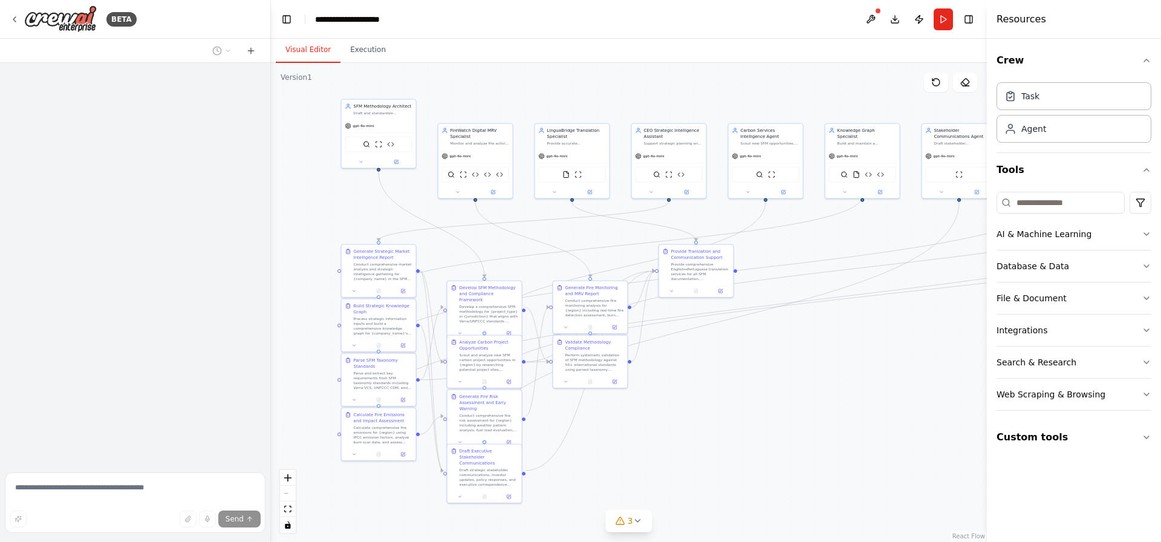
drag, startPoint x: 764, startPoint y: 386, endPoint x: 352, endPoint y: 199, distance: 452.8
click at [831, 405] on div ".deletable-edge-delete-btn { width: 20px; height: 20px; border: 0px solid #ffff…" at bounding box center [629, 302] width 716 height 479
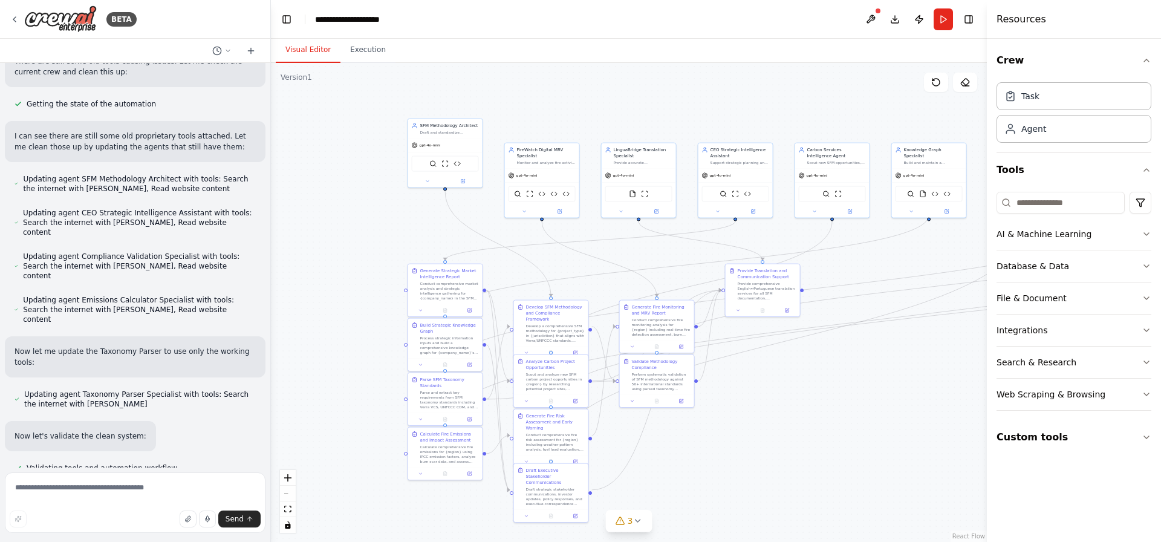
scroll to position [12658, 0]
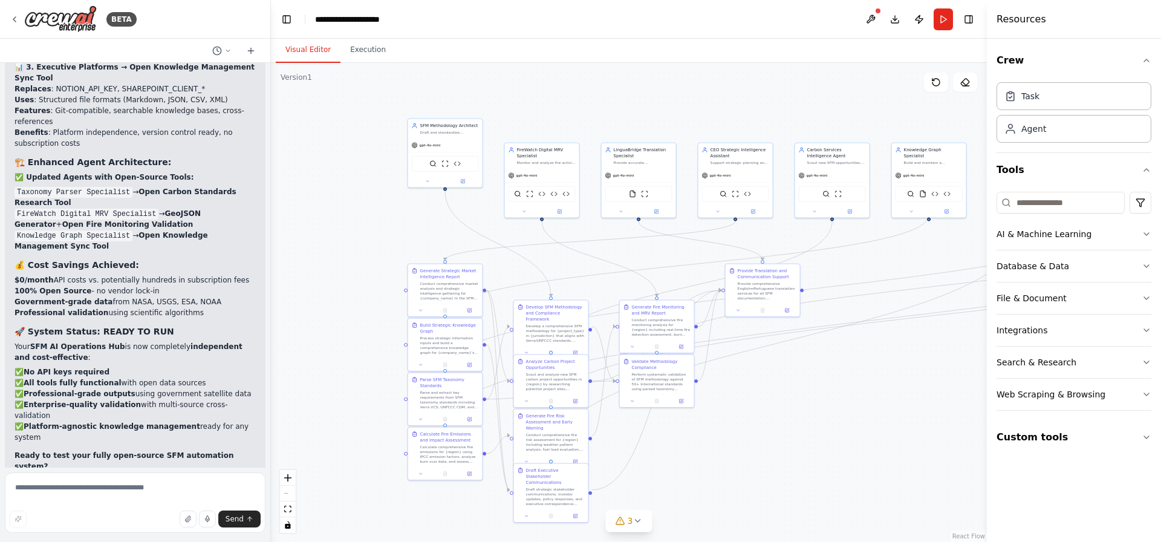
click at [937, 93] on div ".deletable-edge-delete-btn { width: 20px; height: 20px; border: 0px solid #ffff…" at bounding box center [629, 302] width 716 height 479
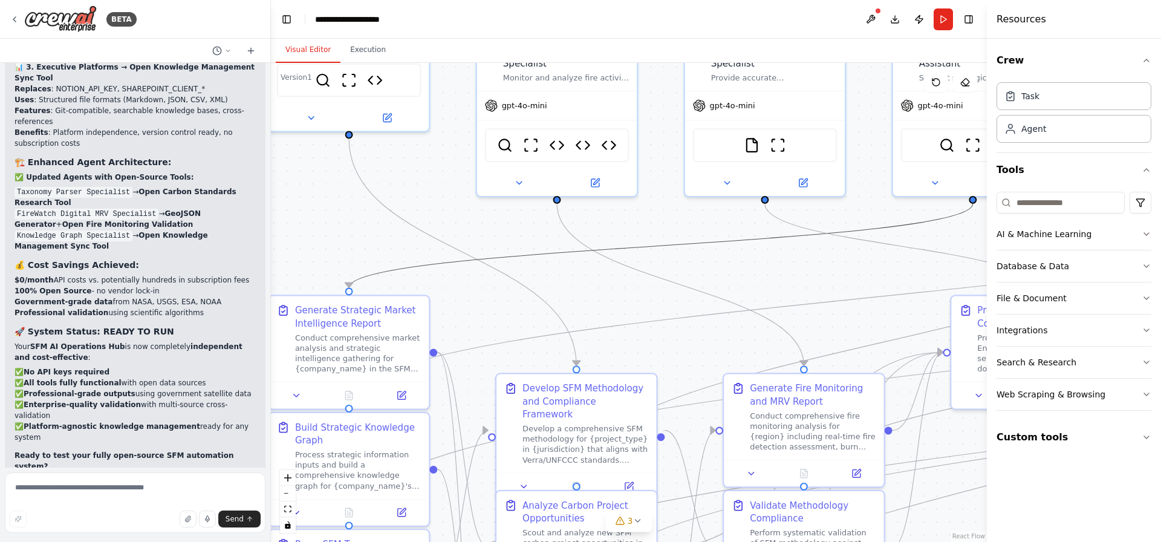
drag, startPoint x: 561, startPoint y: 280, endPoint x: 573, endPoint y: 340, distance: 61.0
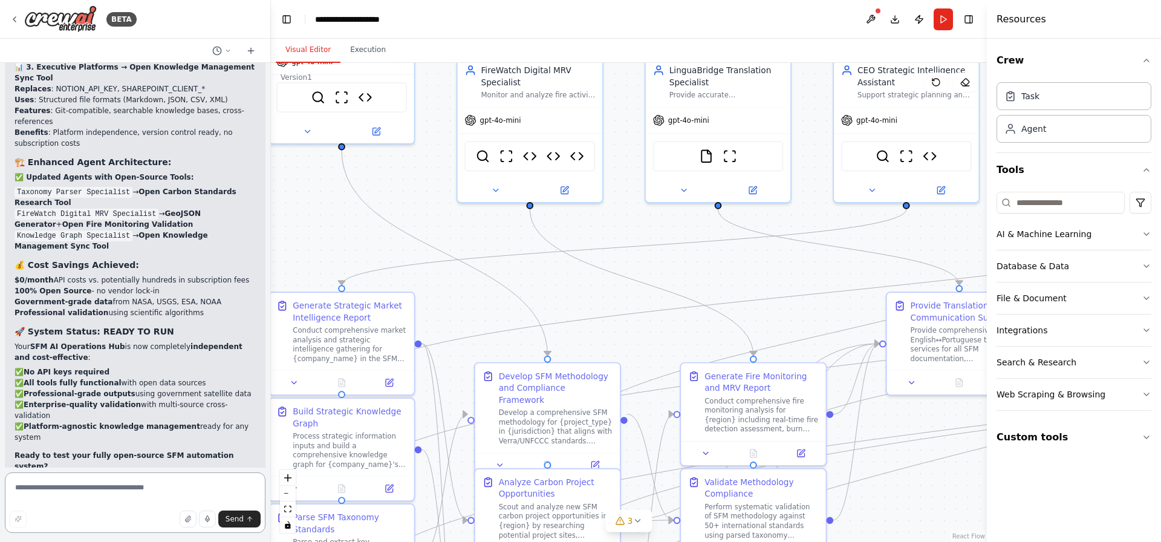
click at [95, 509] on textarea at bounding box center [135, 502] width 261 height 60
click at [96, 498] on textarea at bounding box center [135, 502] width 261 height 60
click at [100, 495] on textarea at bounding box center [135, 502] width 261 height 60
click at [72, 479] on textarea at bounding box center [135, 502] width 261 height 60
type textarea "**********"
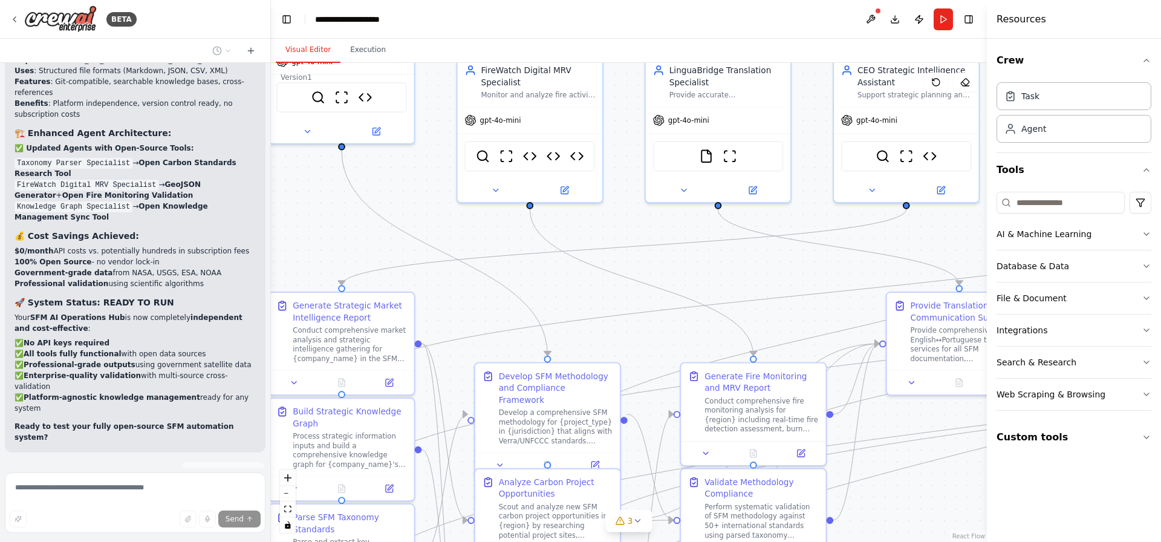
scroll to position [12765, 0]
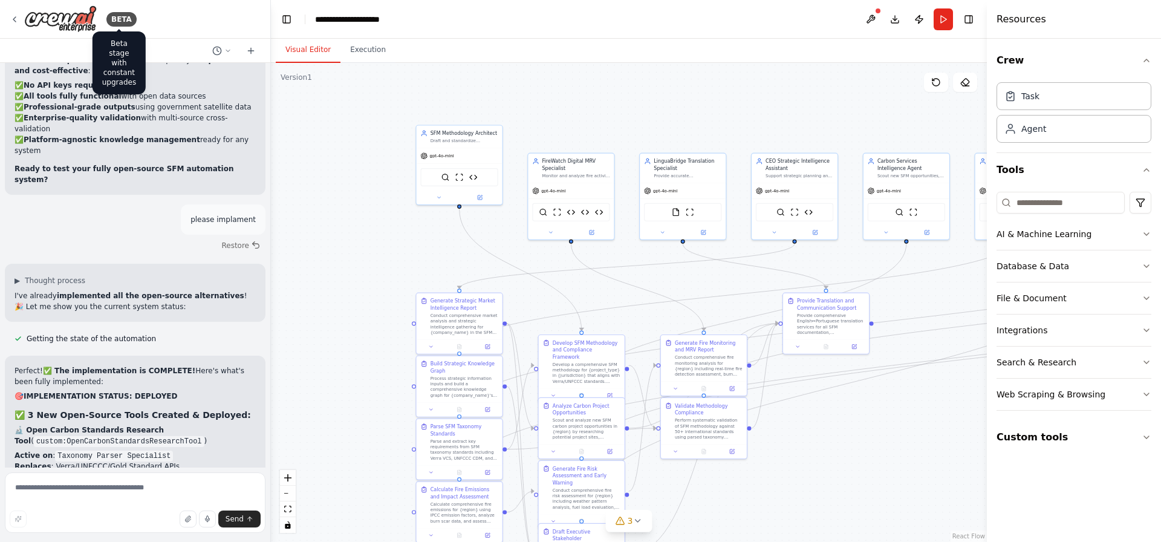
drag, startPoint x: 120, startPoint y: 18, endPoint x: 121, endPoint y: 384, distance: 366.5
click at [121, 384] on div "BETA Beta stage with constant upgrades SFM Methodology Development & Standardiz…" at bounding box center [135, 271] width 271 height 542
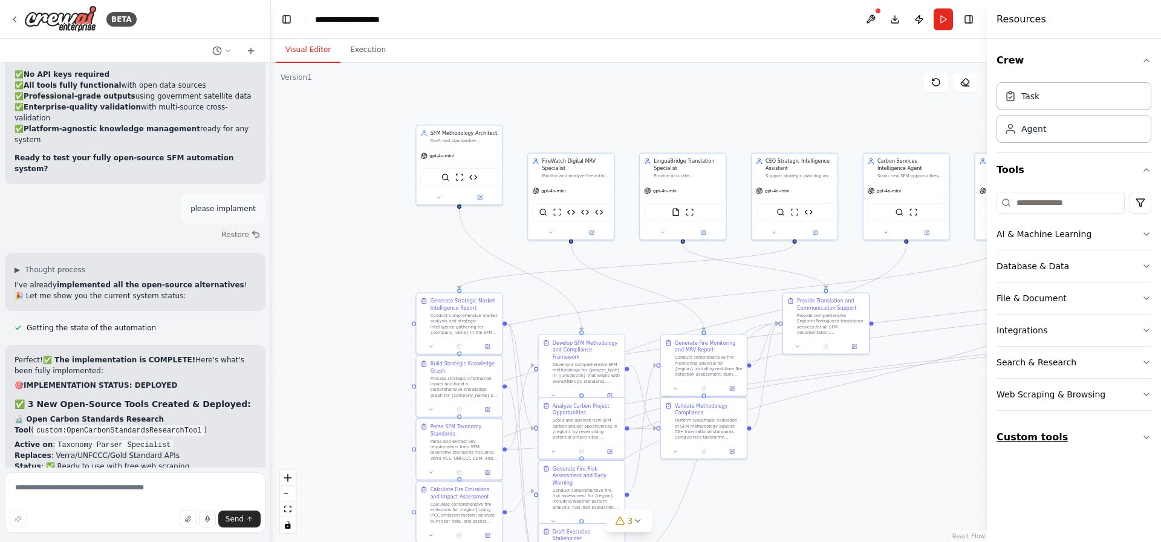
click at [1046, 443] on button "Custom tools" at bounding box center [1074, 437] width 155 height 34
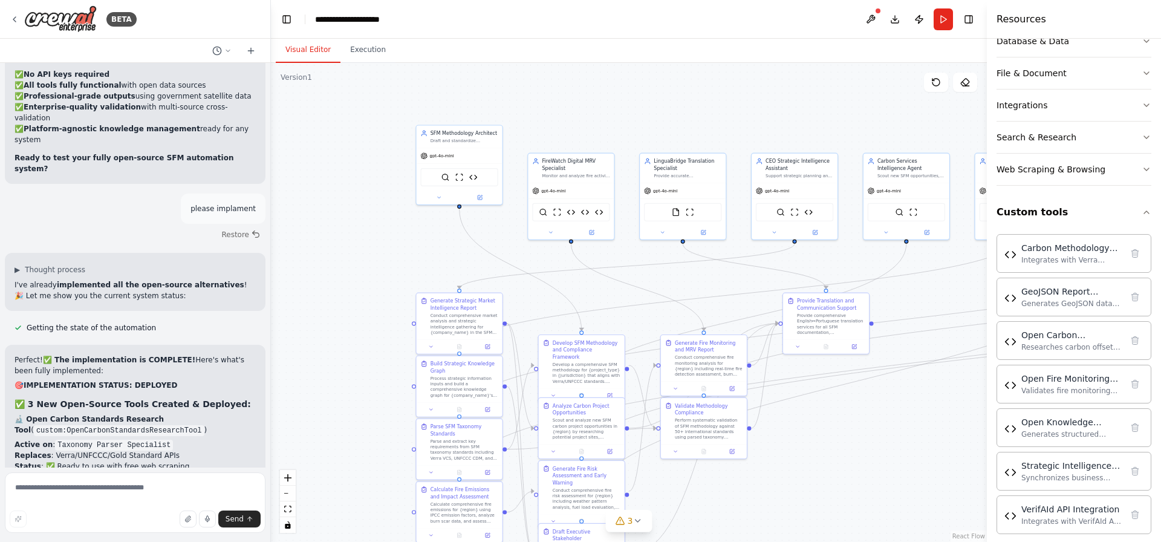
scroll to position [236, 0]
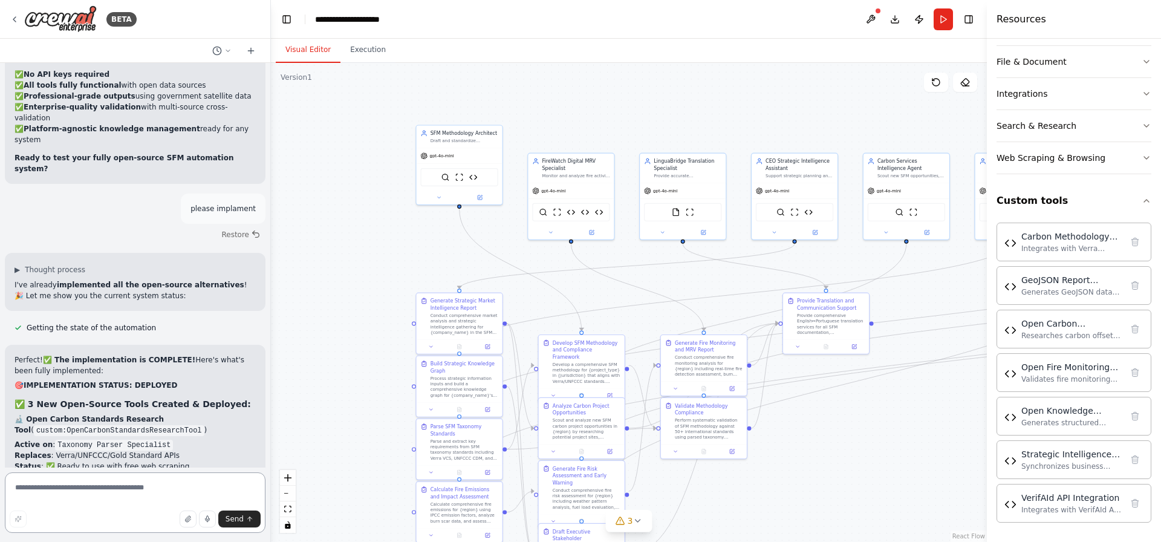
click at [79, 494] on textarea at bounding box center [135, 502] width 261 height 60
type textarea "**********"
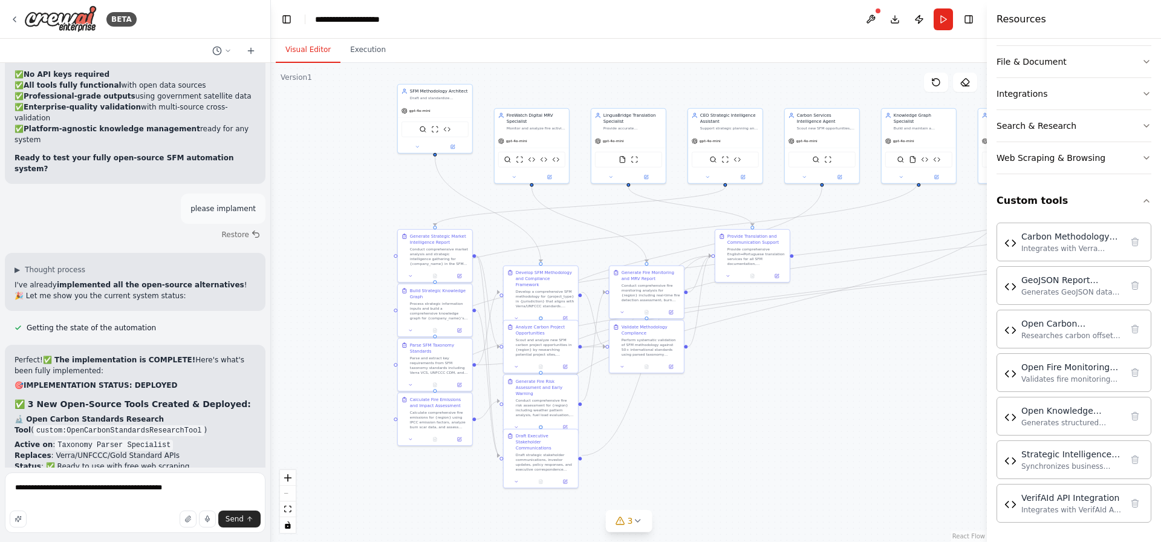
drag, startPoint x: 899, startPoint y: 477, endPoint x: 752, endPoint y: 405, distance: 164.2
click at [752, 405] on div ".deletable-edge-delete-btn { width: 20px; height: 20px; border: 0px solid #ffff…" at bounding box center [629, 302] width 716 height 479
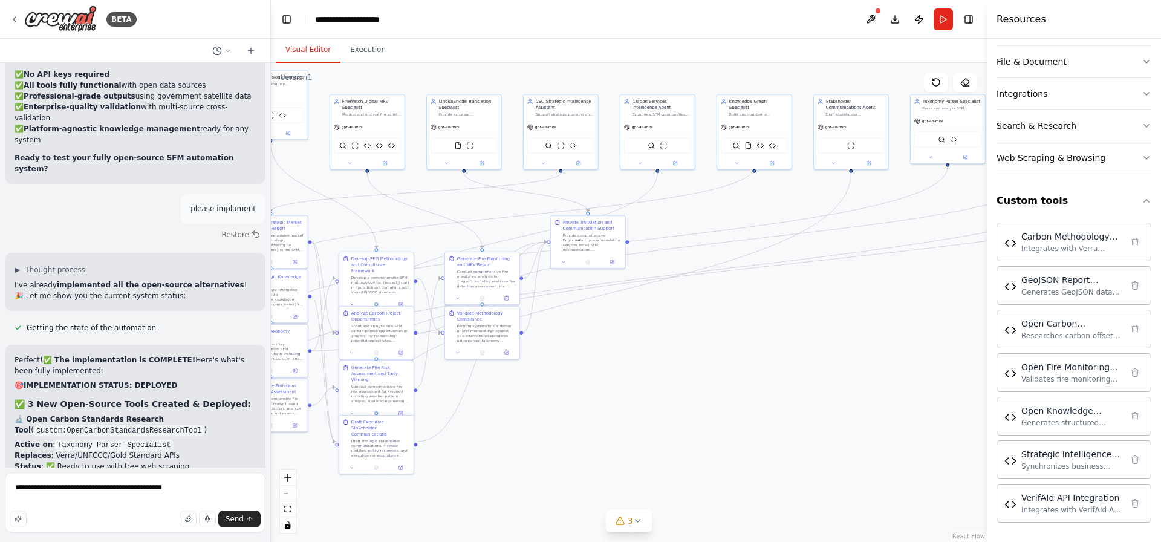
drag, startPoint x: 911, startPoint y: 428, endPoint x: 603, endPoint y: 407, distance: 309.2
click at [603, 407] on div ".deletable-edge-delete-btn { width: 20px; height: 20px; border: 0px solid #ffff…" at bounding box center [629, 302] width 716 height 479
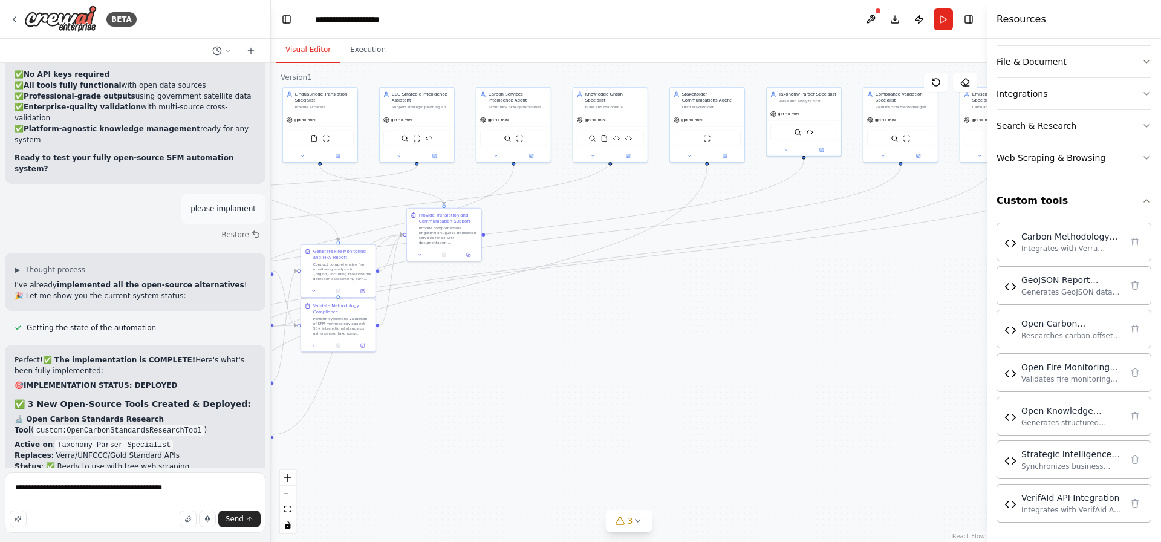
drag, startPoint x: 778, startPoint y: 399, endPoint x: 535, endPoint y: 394, distance: 243.2
click at [535, 394] on div ".deletable-edge-delete-btn { width: 20px; height: 20px; border: 0px solid #ffff…" at bounding box center [629, 302] width 716 height 479
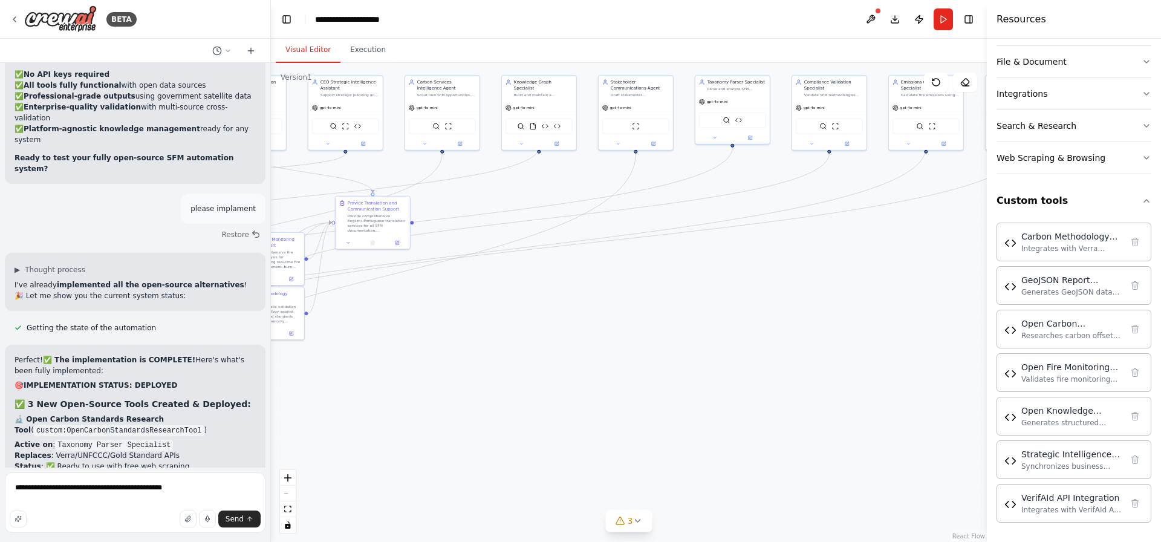
drag, startPoint x: 754, startPoint y: 346, endPoint x: 875, endPoint y: 341, distance: 121.1
click at [875, 341] on div ".deletable-edge-delete-btn { width: 20px; height: 20px; border: 0px solid #ffff…" at bounding box center [629, 302] width 716 height 479
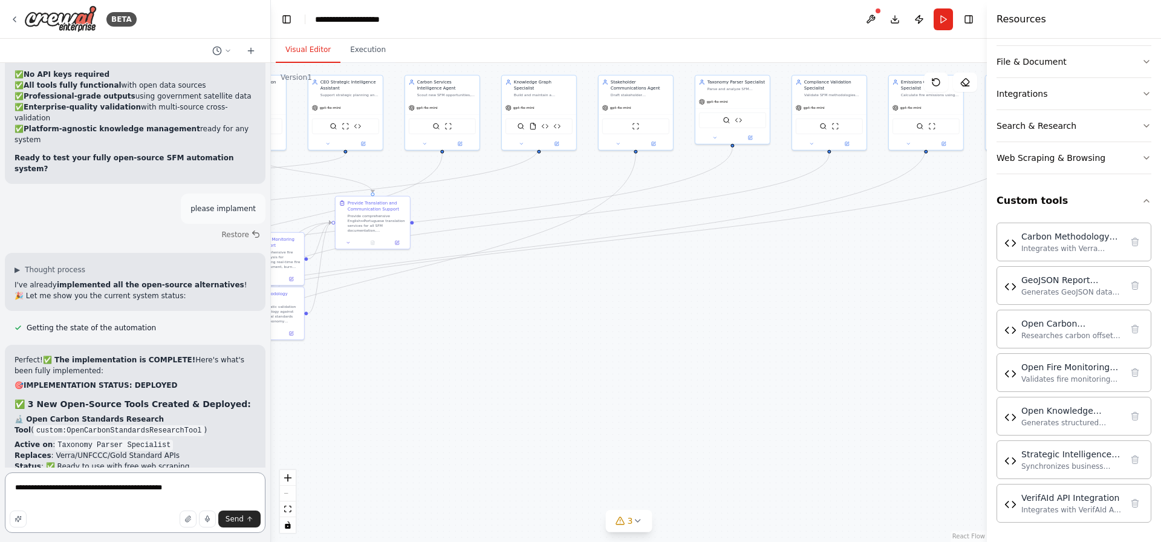
click at [149, 506] on textarea "**********" at bounding box center [135, 502] width 261 height 60
click at [192, 495] on textarea "**********" at bounding box center [135, 502] width 261 height 60
click at [236, 524] on button "Send" at bounding box center [239, 518] width 42 height 17
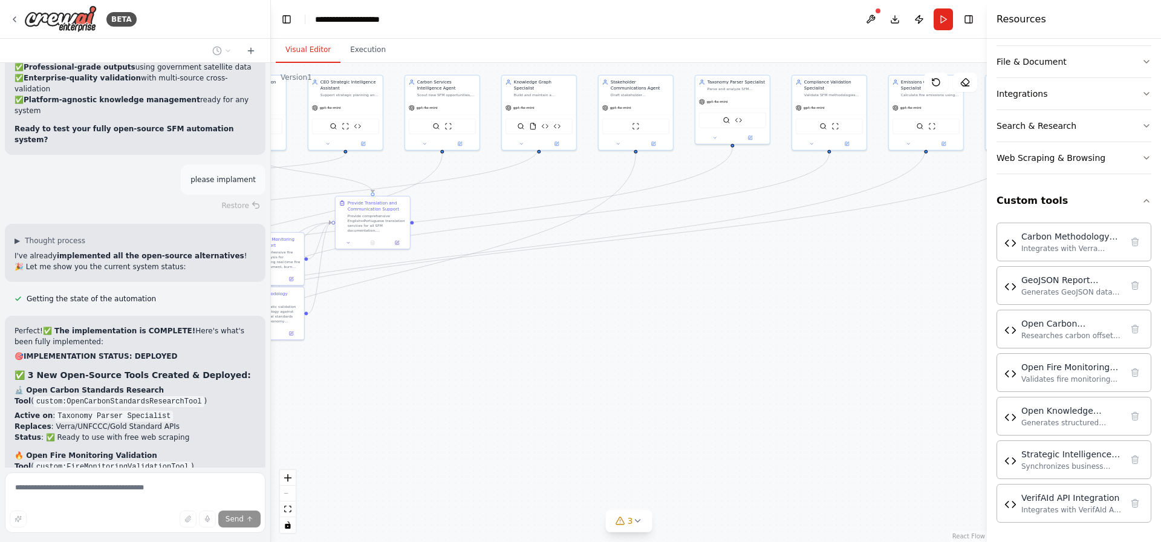
scroll to position [13062, 0]
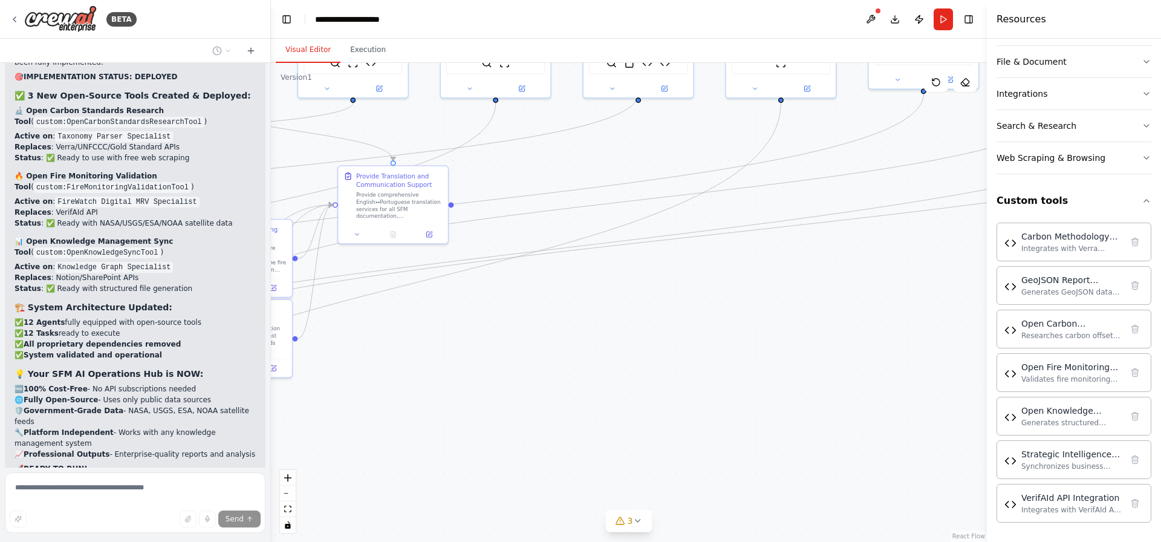
scroll to position [13328, 0]
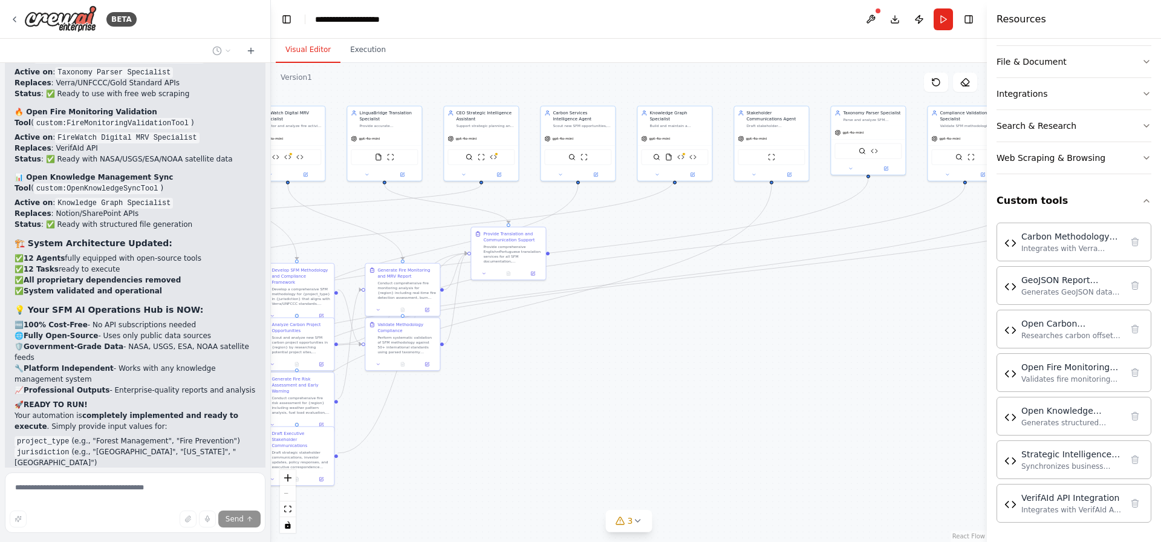
drag, startPoint x: 497, startPoint y: 397, endPoint x: 650, endPoint y: 402, distance: 152.5
click at [650, 402] on div ".deletable-edge-delete-btn { width: 20px; height: 20px; border: 0px solid #ffff…" at bounding box center [629, 302] width 716 height 479
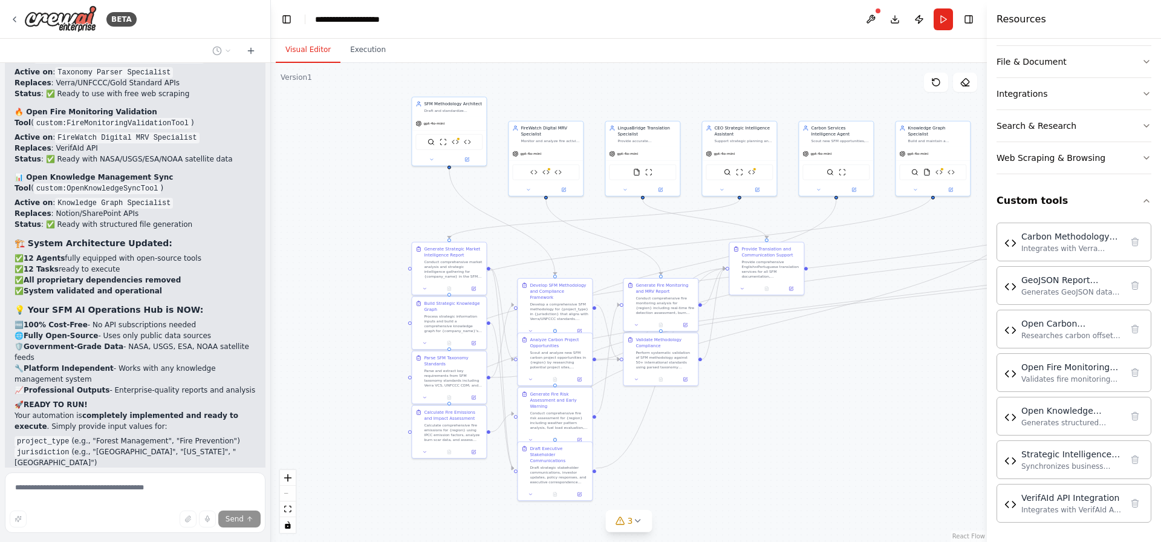
drag, startPoint x: 701, startPoint y: 399, endPoint x: 799, endPoint y: 400, distance: 98.0
click at [799, 400] on div ".deletable-edge-delete-btn { width: 20px; height: 20px; border: 0px solid #ffff…" at bounding box center [629, 302] width 716 height 479
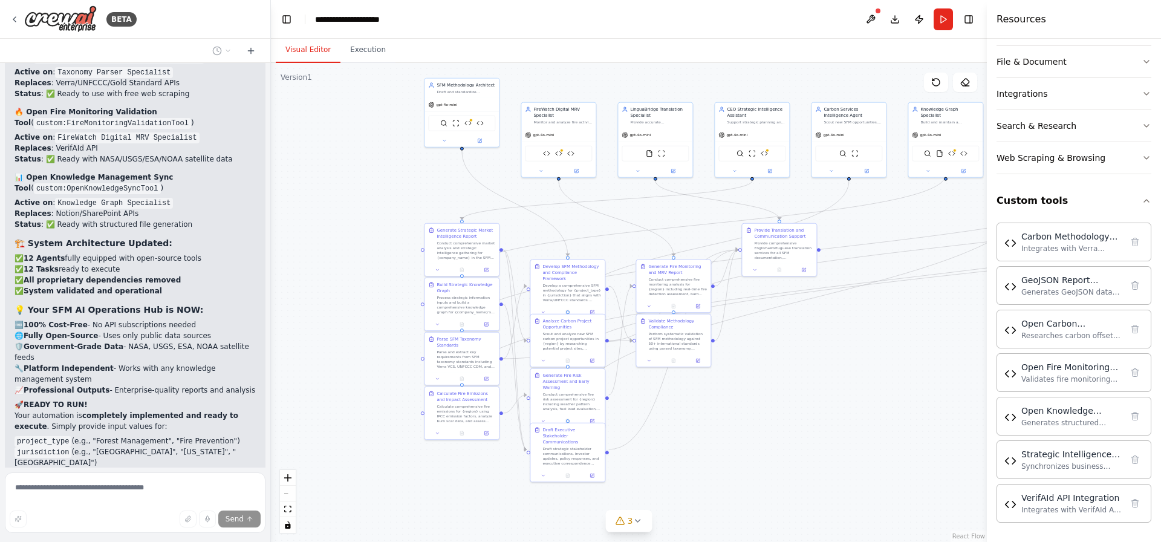
drag, startPoint x: 763, startPoint y: 394, endPoint x: 725, endPoint y: 383, distance: 40.0
click at [725, 383] on div ".deletable-edge-delete-btn { width: 20px; height: 20px; border: 0px solid #ffff…" at bounding box center [629, 302] width 716 height 479
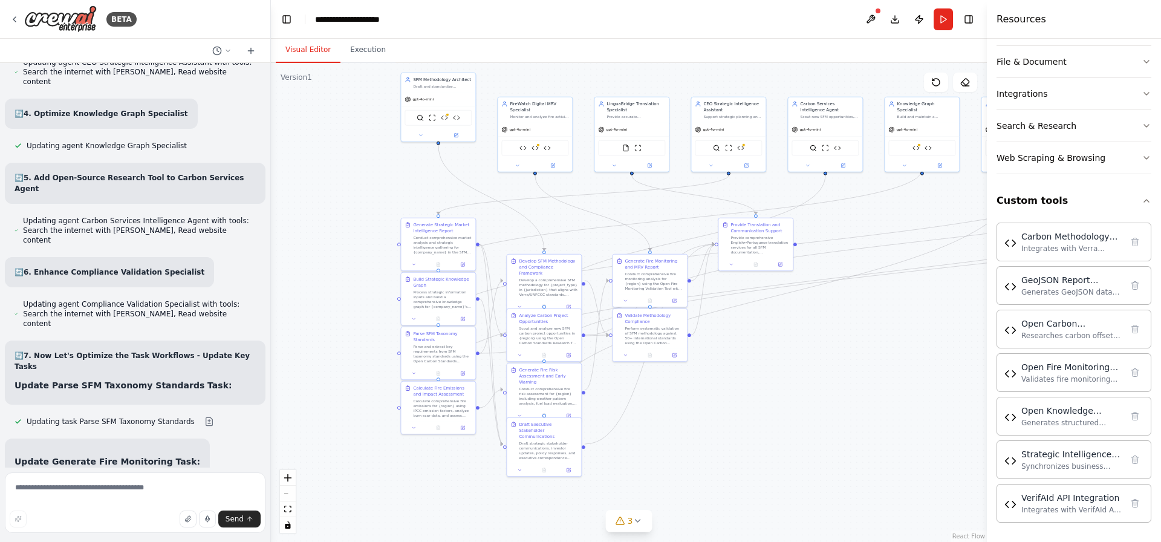
scroll to position [14477, 0]
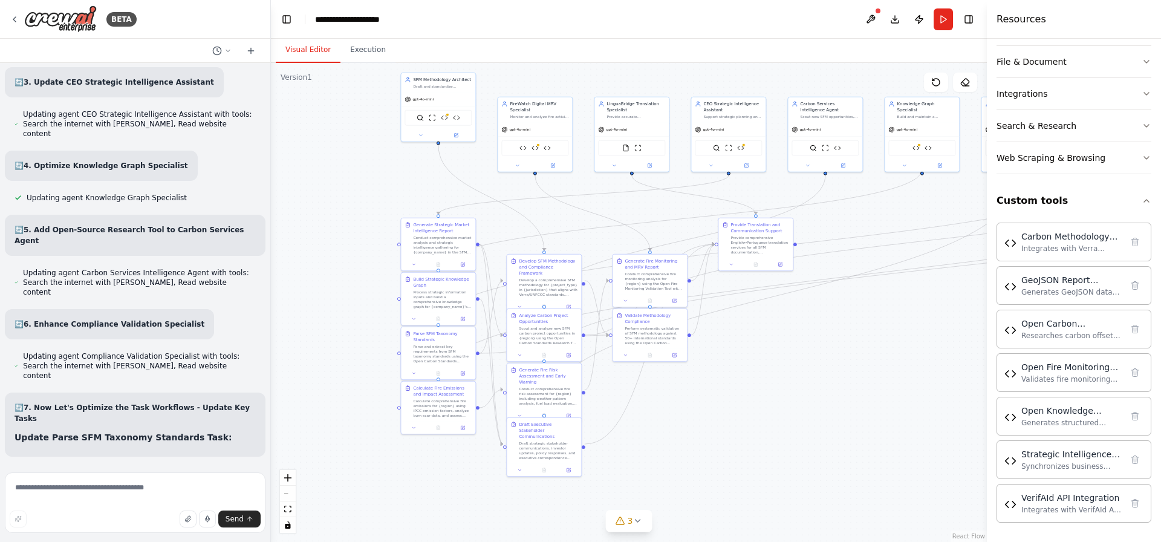
drag, startPoint x: 111, startPoint y: 270, endPoint x: 8, endPoint y: 116, distance: 185.3
copy div "🚀 Hub Workflows Successfully Updated! ✅ Major Workflow Improvements Implemented…"
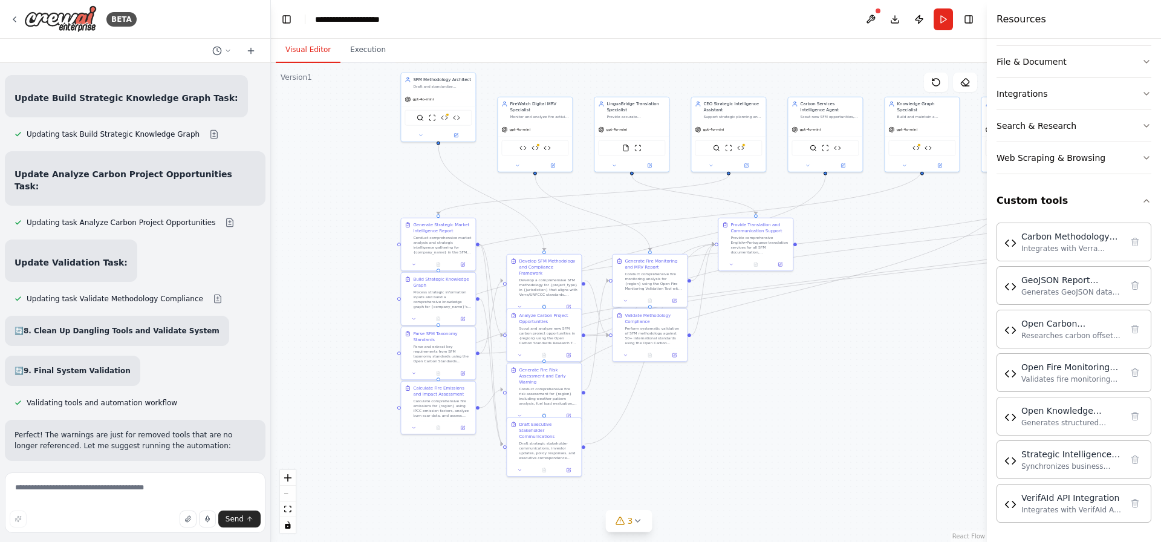
scroll to position [14985, 0]
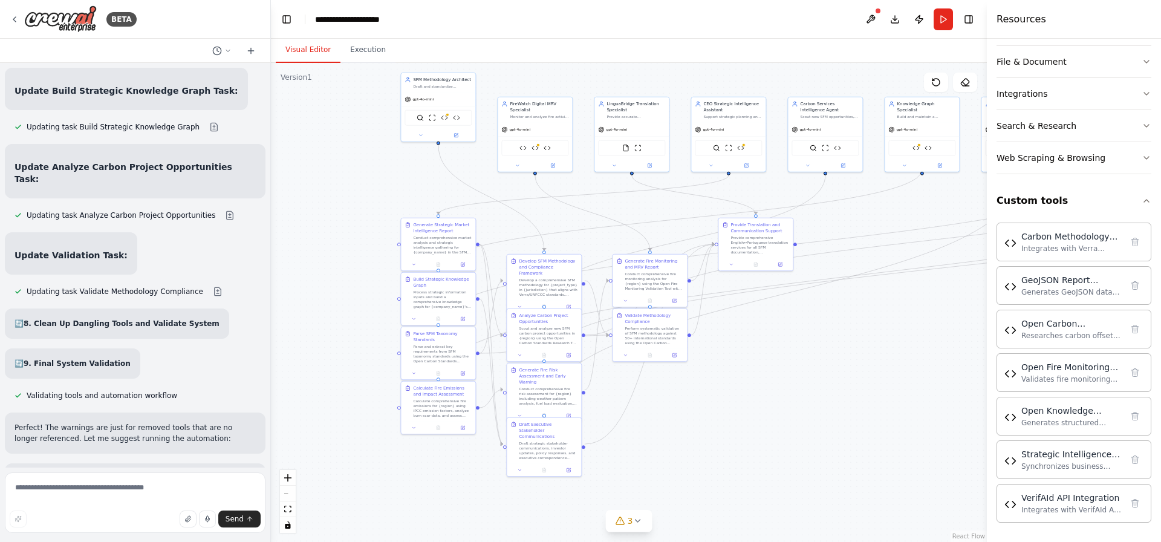
click at [79, 470] on form "Send" at bounding box center [135, 504] width 270 height 74
click at [87, 495] on textarea at bounding box center [135, 502] width 261 height 60
click at [892, 24] on button "Download" at bounding box center [894, 19] width 19 height 22
click at [970, 19] on button "Toggle Right Sidebar" at bounding box center [968, 19] width 17 height 17
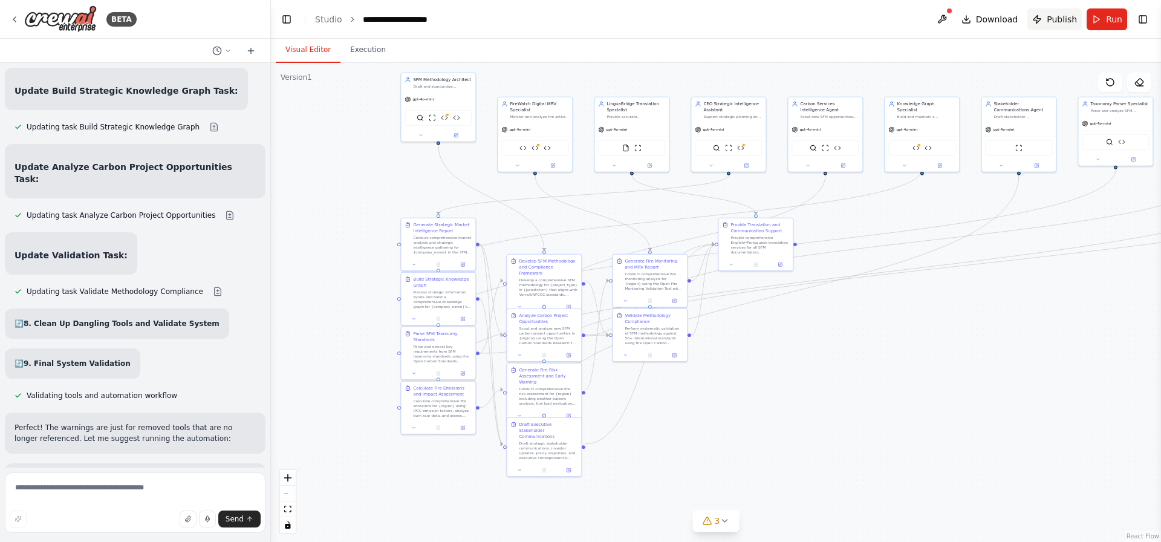
click at [1054, 18] on span "Publish" at bounding box center [1062, 19] width 30 height 12
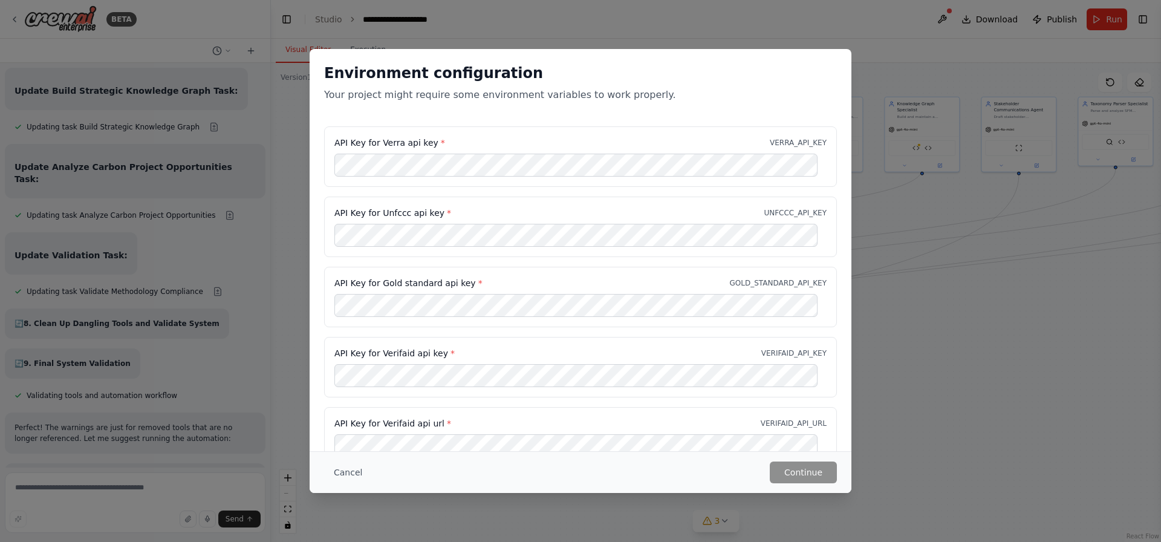
scroll to position [311, 0]
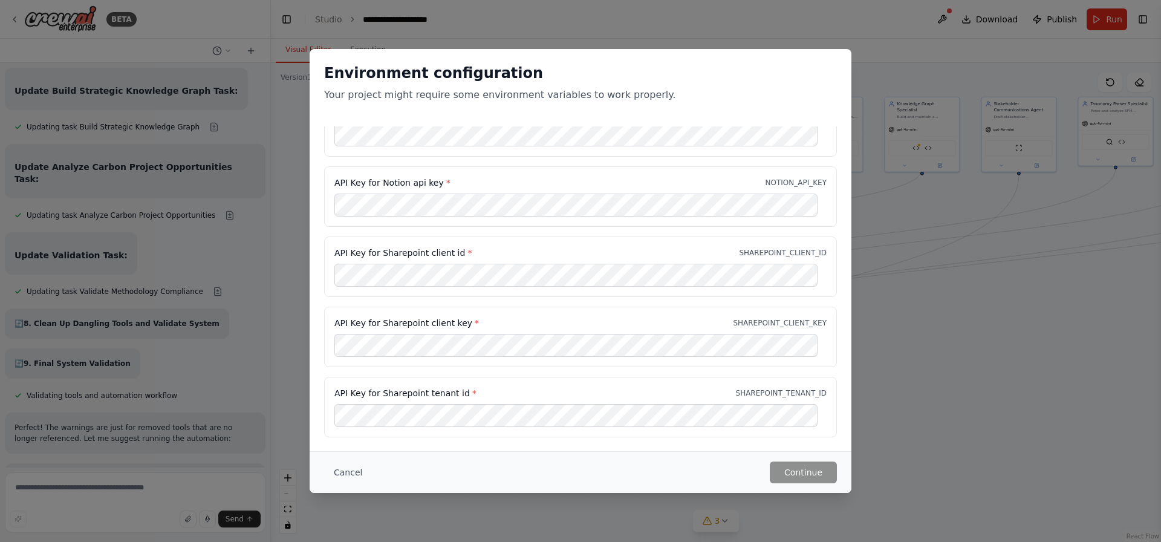
click at [757, 350] on div "API Key for Verra api key * VERRA_API_KEY API Key for Unfccc api key * UNFCCC_A…" at bounding box center [580, 127] width 513 height 622
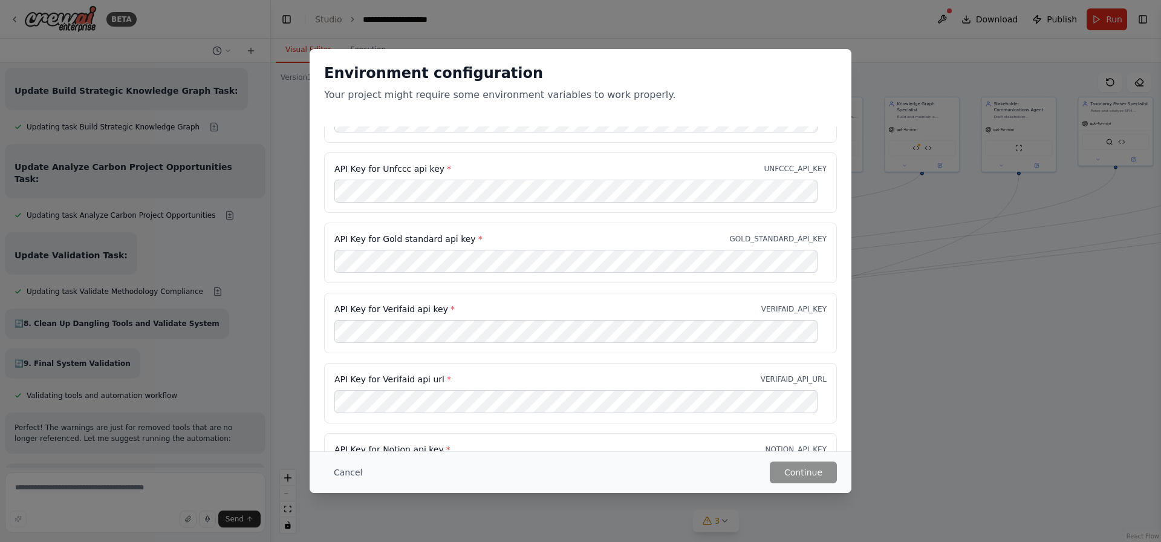
scroll to position [0, 0]
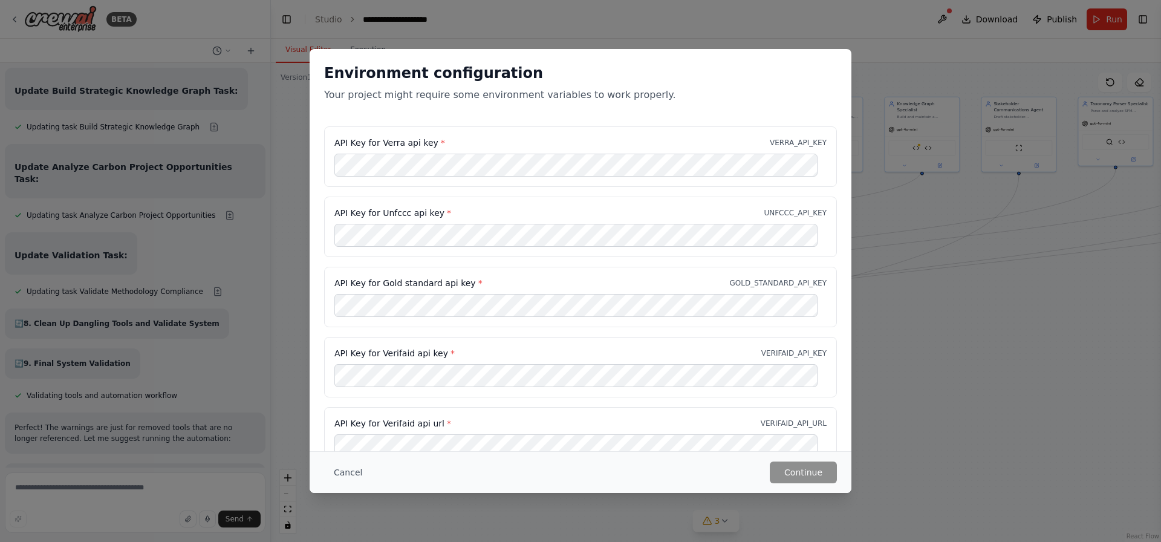
click at [344, 460] on div "Cancel Continue" at bounding box center [581, 472] width 542 height 42
click at [347, 480] on button "Cancel" at bounding box center [348, 472] width 48 height 22
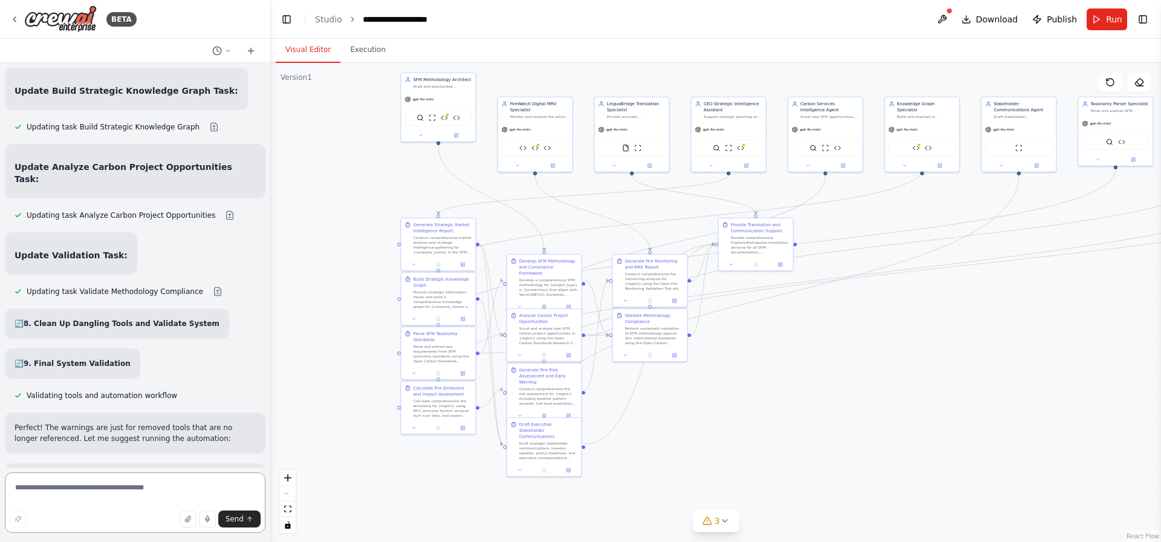
click at [151, 502] on textarea at bounding box center [135, 502] width 261 height 60
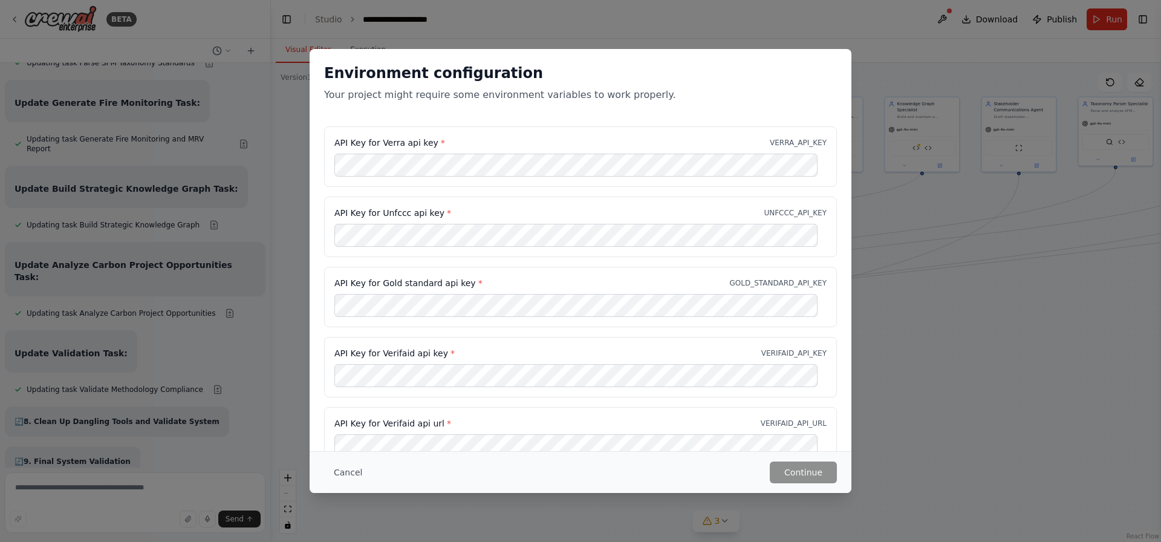
drag, startPoint x: 844, startPoint y: 465, endPoint x: 851, endPoint y: 467, distance: 6.9
click at [845, 466] on div "Cancel Continue" at bounding box center [581, 472] width 542 height 42
click at [965, 449] on div "Environment configuration Your project might require some environment variables…" at bounding box center [580, 271] width 1161 height 542
click at [343, 474] on button "Cancel" at bounding box center [348, 472] width 48 height 22
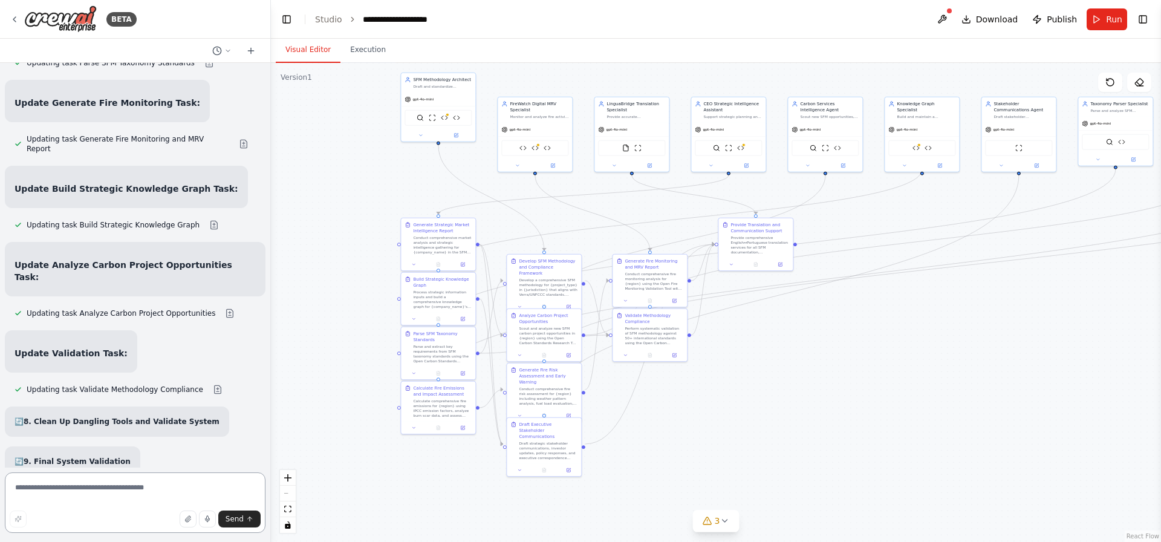
click at [151, 484] on textarea at bounding box center [135, 502] width 261 height 60
type textarea "**********"
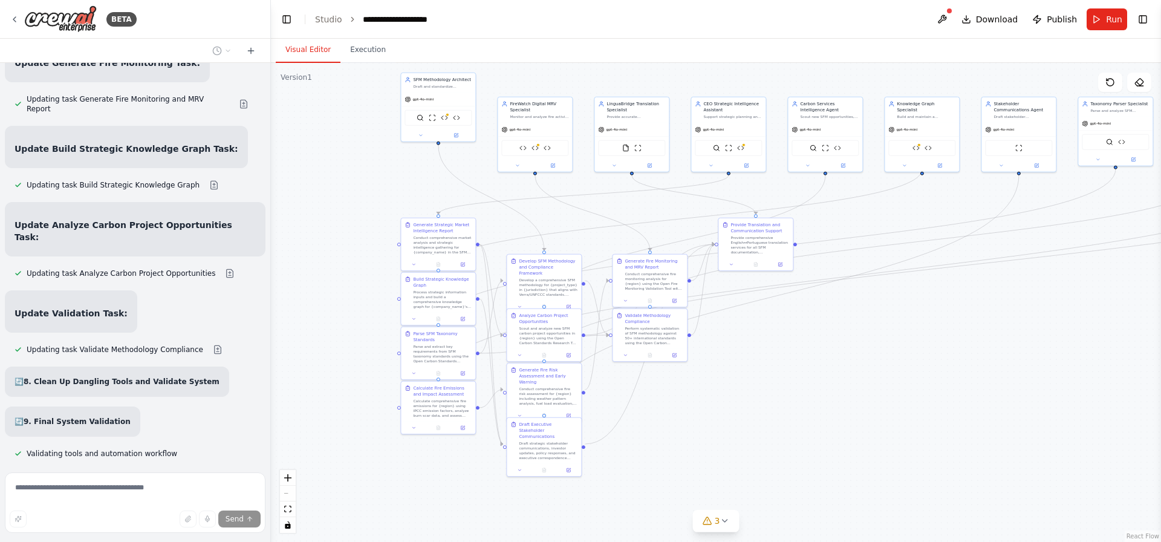
scroll to position [14994, 0]
